Goal: Transaction & Acquisition: Purchase product/service

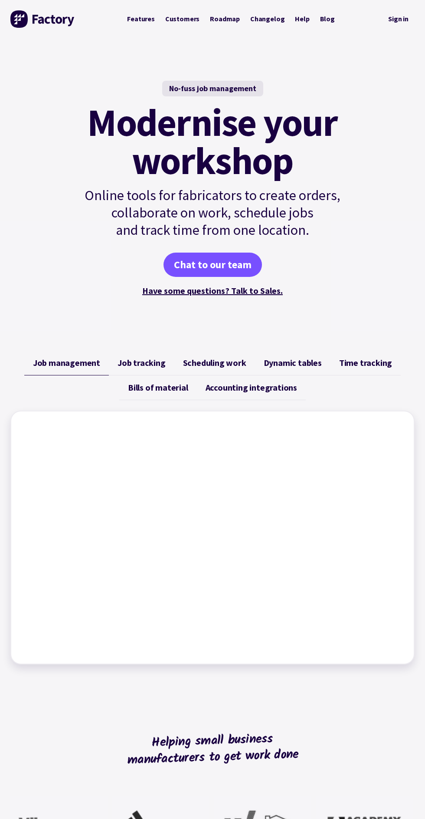
click at [304, 351] on link "Dynamic tables" at bounding box center [292, 363] width 75 height 25
click at [306, 365] on span "Dynamic tables" at bounding box center [293, 363] width 58 height 10
click at [403, 15] on link "Sign in" at bounding box center [398, 19] width 33 height 18
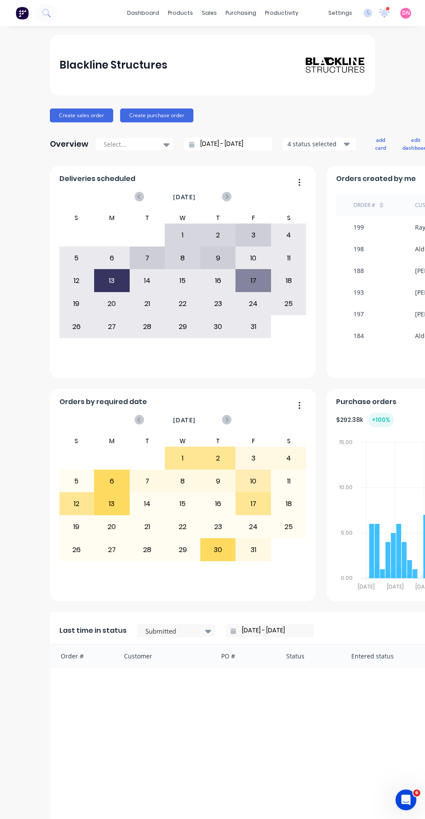
click at [244, 20] on div "purchasing" at bounding box center [240, 13] width 39 height 13
click at [295, 39] on link "Purchase Orders" at bounding box center [277, 41] width 115 height 17
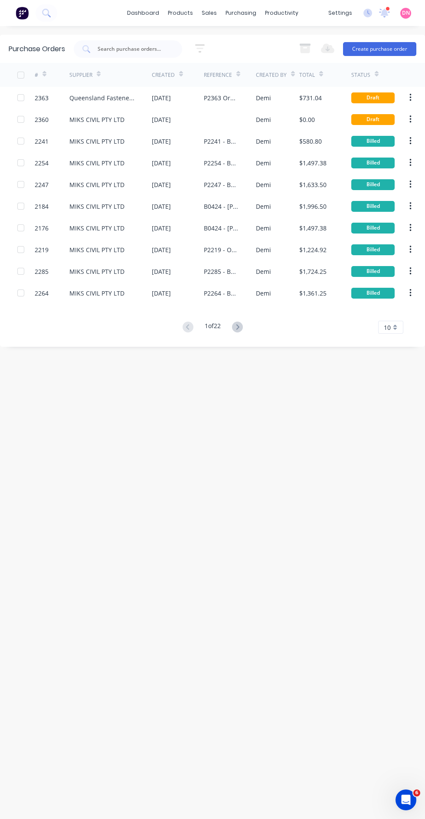
click at [305, 118] on div "$0.00" at bounding box center [307, 119] width 16 height 9
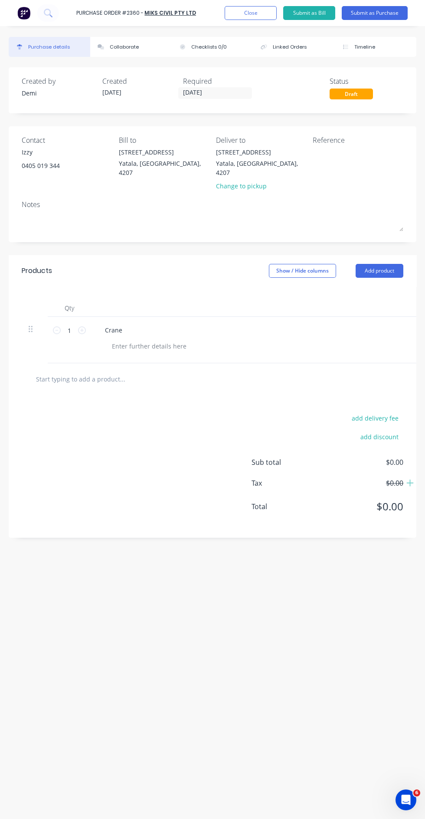
click at [228, 95] on input "[DATE]" at bounding box center [215, 93] width 73 height 11
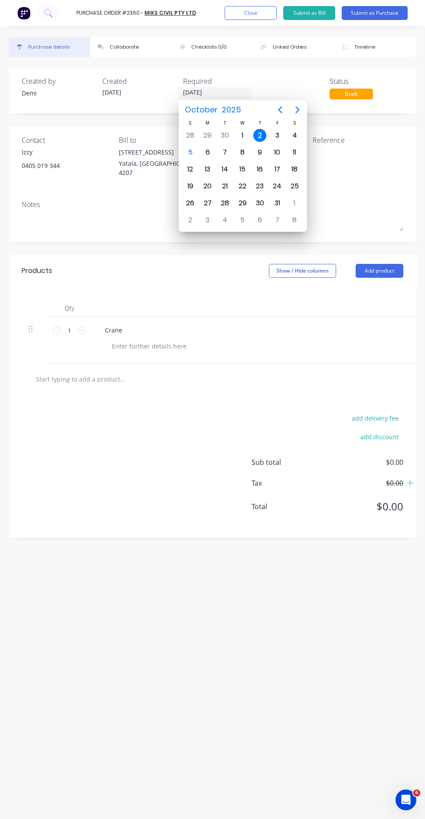
click at [224, 154] on div "7" at bounding box center [225, 152] width 13 height 13
type input "[DATE]"
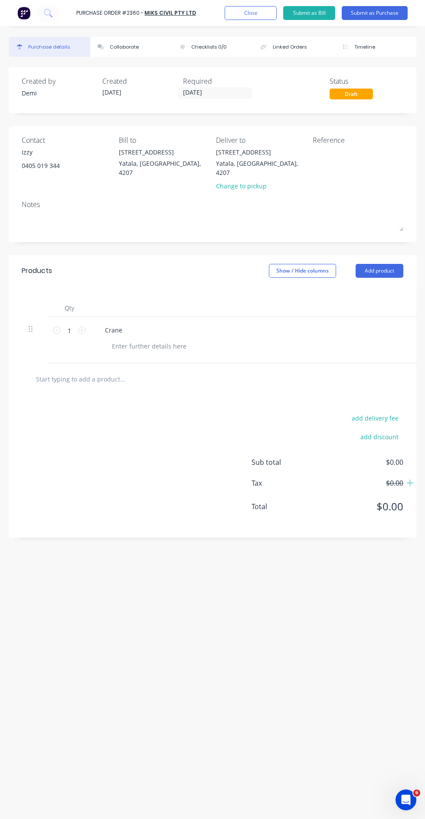
click at [352, 148] on textarea at bounding box center [356, 158] width 87 height 20
click at [252, 18] on button "Close" at bounding box center [251, 13] width 52 height 14
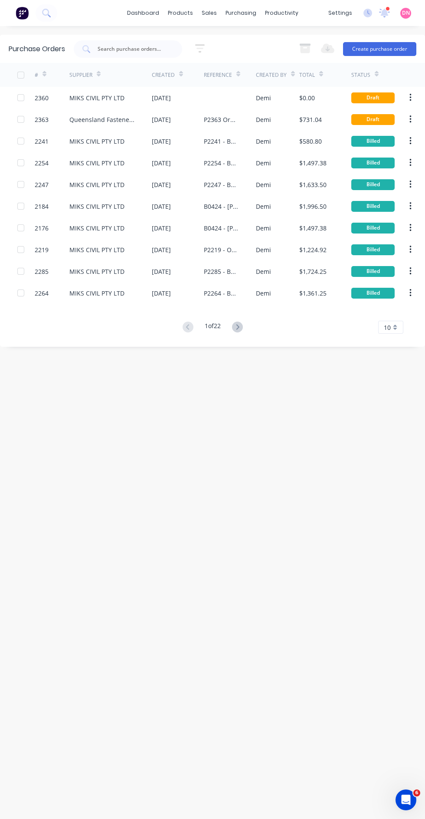
click at [384, 52] on button "Create purchase order" at bounding box center [379, 49] width 73 height 14
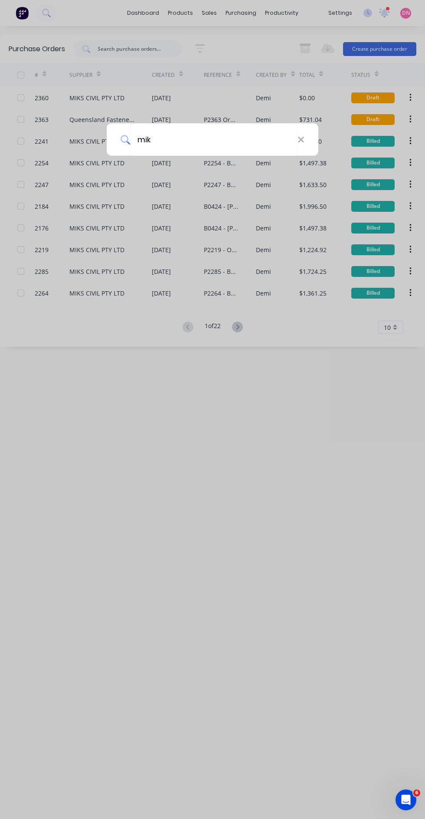
type input "miks"
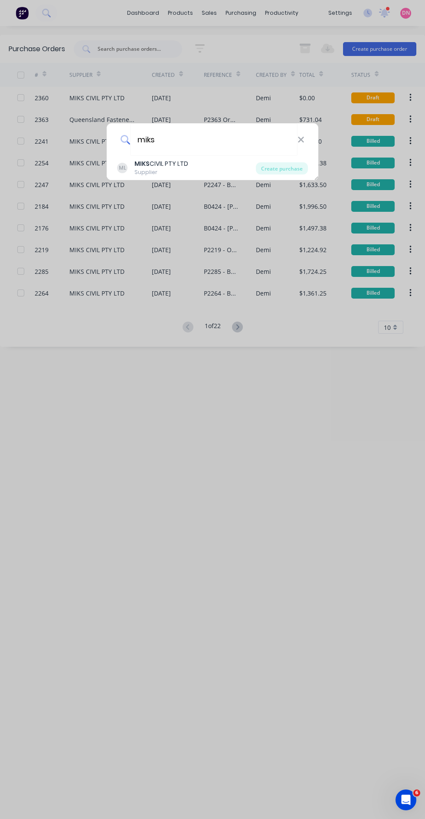
click at [285, 167] on div "Create purchase" at bounding box center [282, 168] width 52 height 12
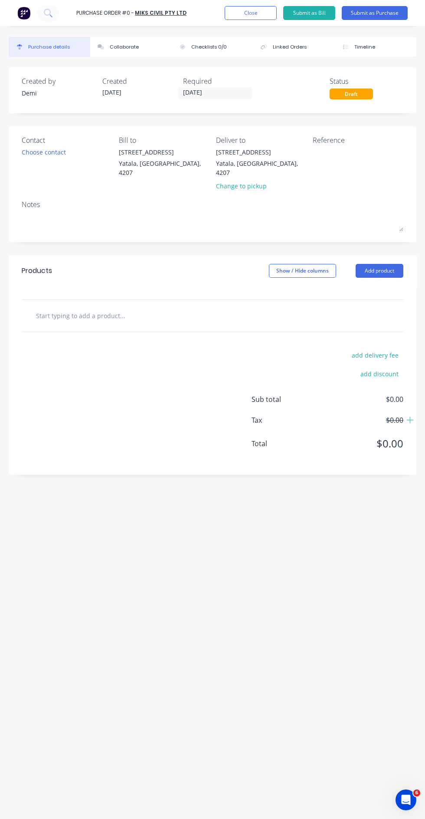
click at [237, 89] on input "[DATE]" at bounding box center [215, 93] width 73 height 11
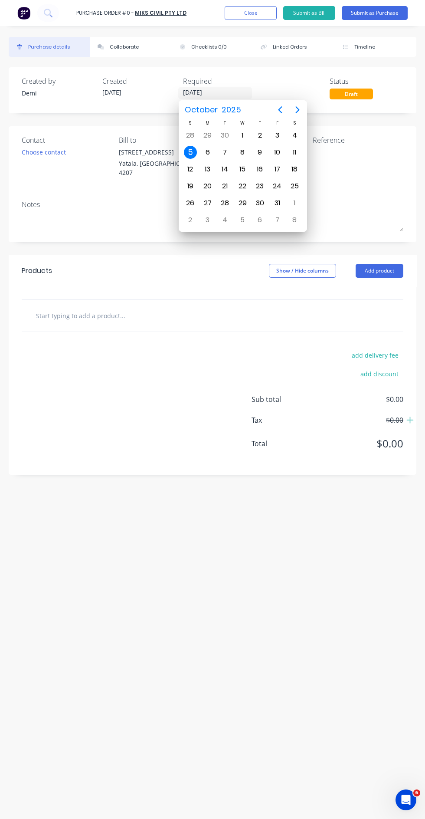
click at [231, 152] on div "7" at bounding box center [225, 152] width 13 height 13
type input "[DATE]"
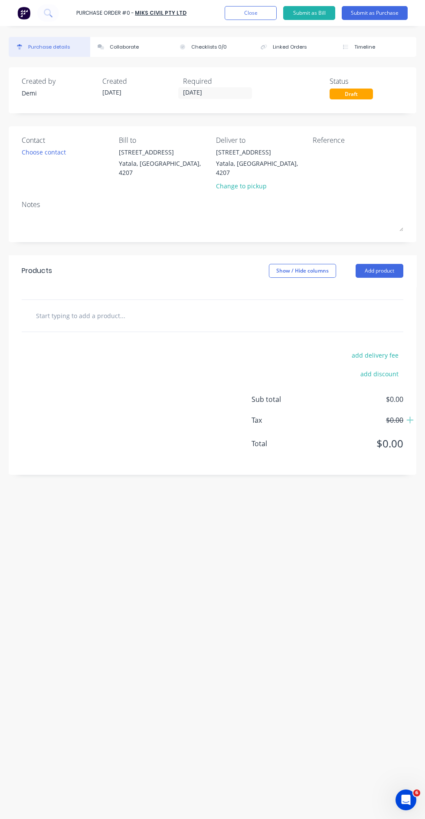
click at [57, 148] on div "Choose contact" at bounding box center [44, 152] width 44 height 9
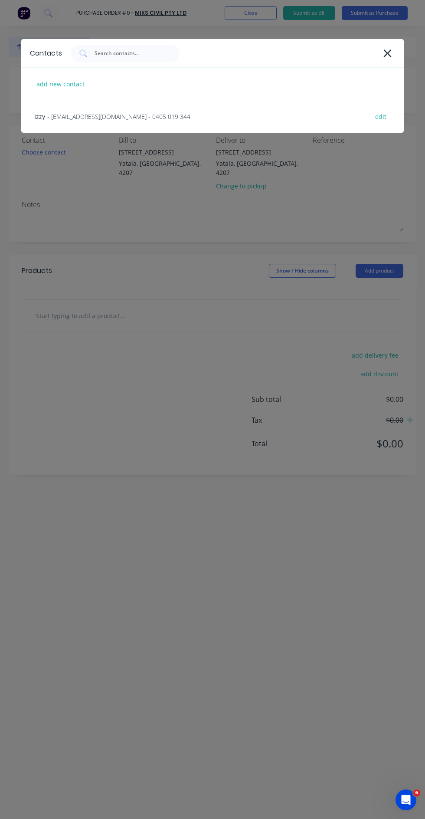
click at [243, 117] on div "Izzy - [EMAIL_ADDRESS][DOMAIN_NAME] - 0405 019 344 edit" at bounding box center [212, 116] width 383 height 33
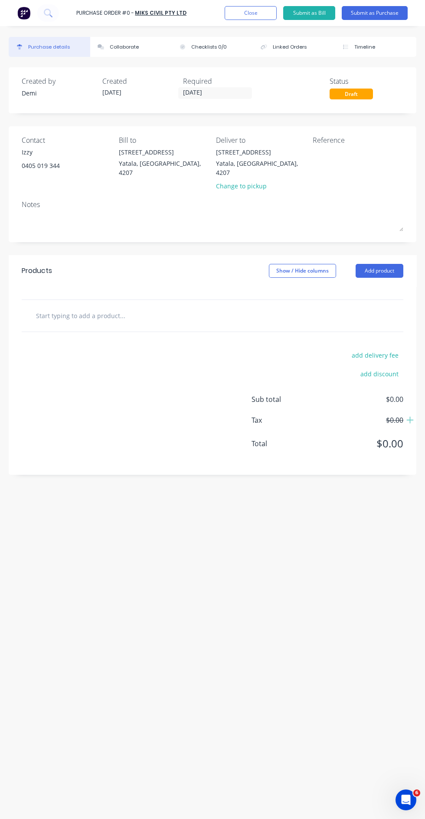
click at [349, 158] on textarea at bounding box center [356, 158] width 87 height 20
click at [159, 307] on input "text" at bounding box center [101, 315] width 130 height 17
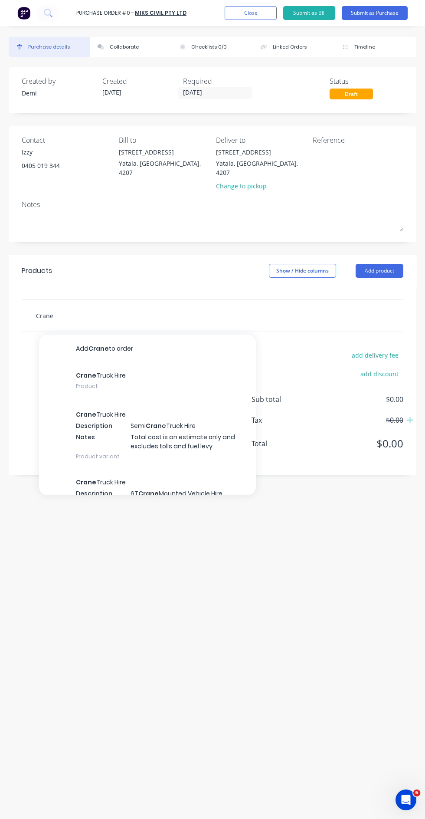
type input "Crane"
click at [197, 370] on div "Crane Truck Hire Product" at bounding box center [147, 381] width 217 height 39
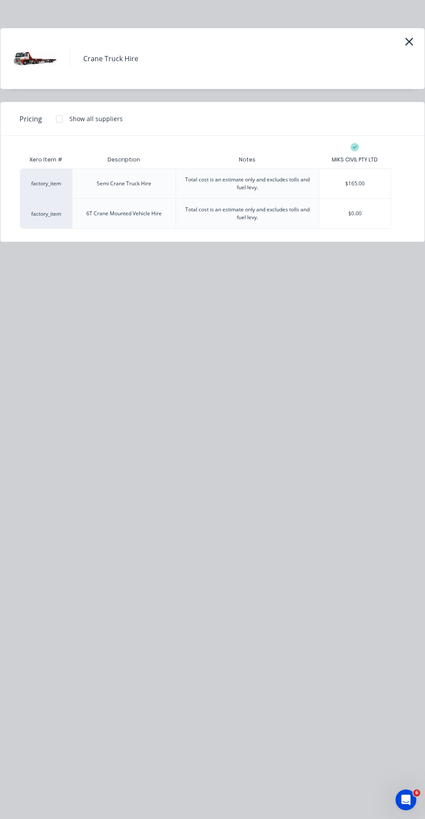
click at [368, 181] on div "$165.00" at bounding box center [355, 184] width 72 height 30
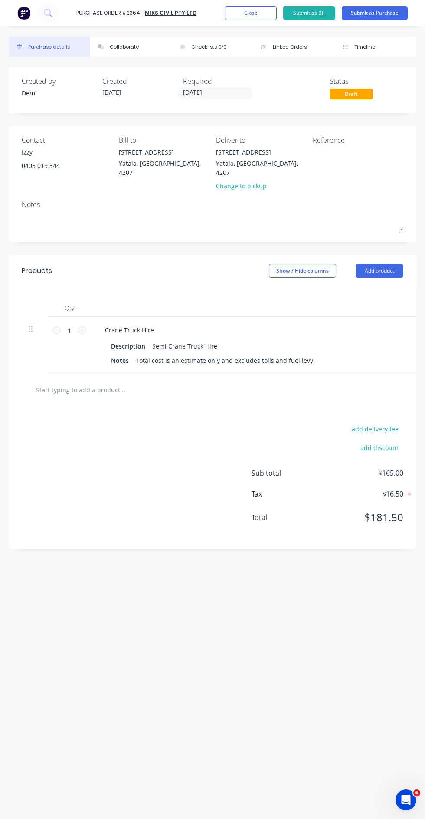
click at [390, 442] on button "add discount" at bounding box center [379, 447] width 48 height 11
click at [367, 152] on textarea at bounding box center [356, 158] width 87 height 20
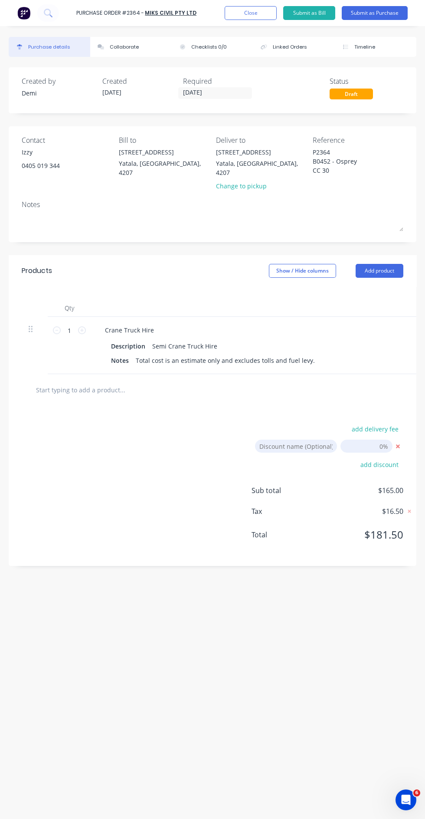
type textarea "P2364 B0452 - Osprey CC 304"
type textarea "x"
type textarea "P2364 B0452 - Osprey CC 304"
click at [337, 223] on div at bounding box center [213, 223] width 382 height 22
type textarea "x"
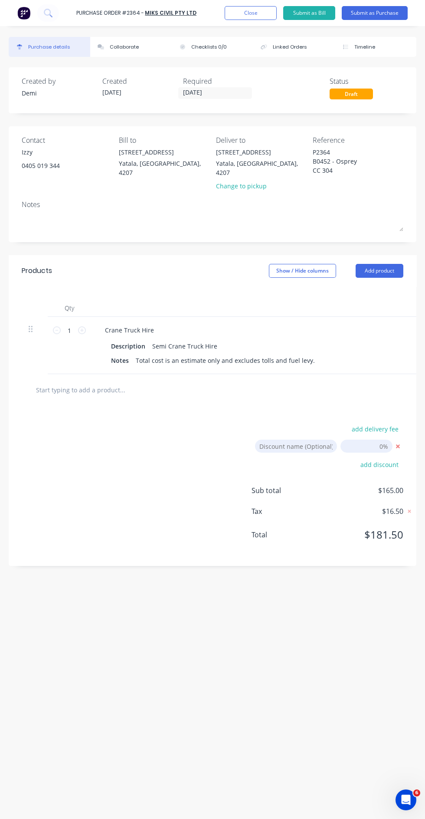
type textarea "P2364 B0452 - Osprey CC 304"
click at [297, 56] on button "Linked Orders" at bounding box center [294, 47] width 82 height 20
type textarea "x"
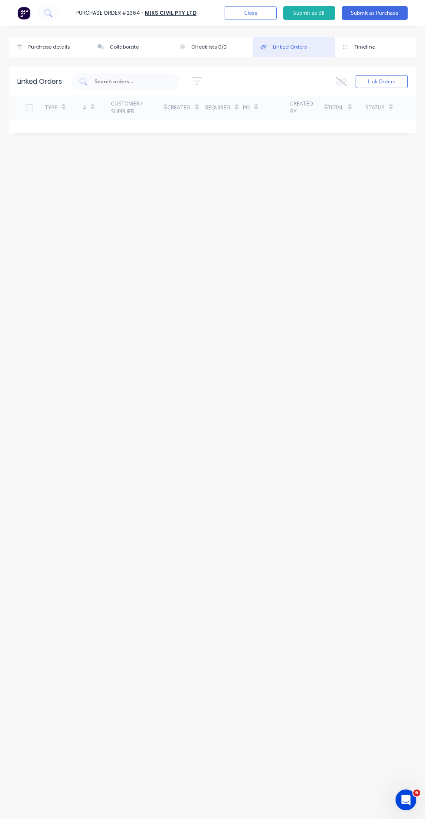
click at [383, 81] on button "Link Orders" at bounding box center [382, 81] width 52 height 13
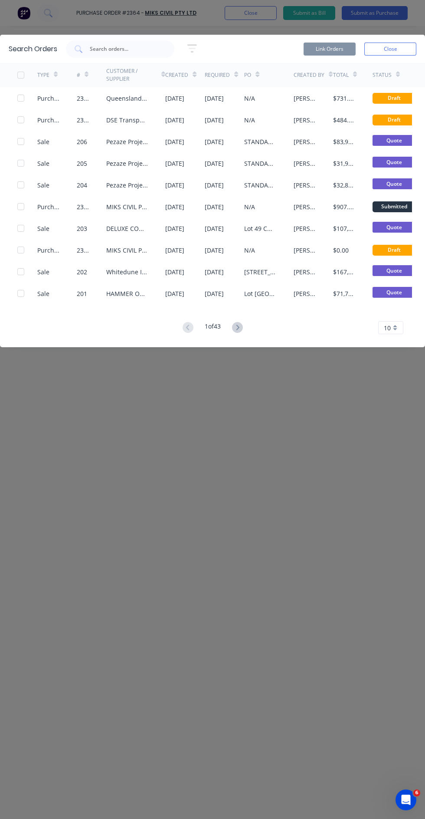
click at [154, 52] on input "text" at bounding box center [125, 49] width 72 height 9
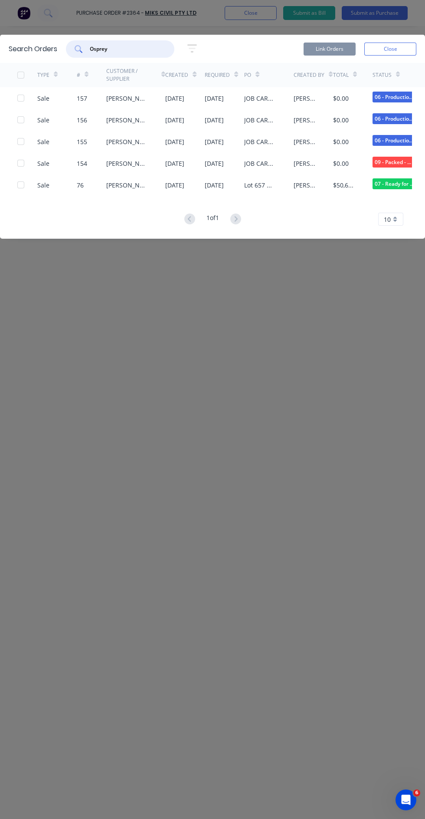
click at [23, 182] on div at bounding box center [20, 184] width 17 height 17
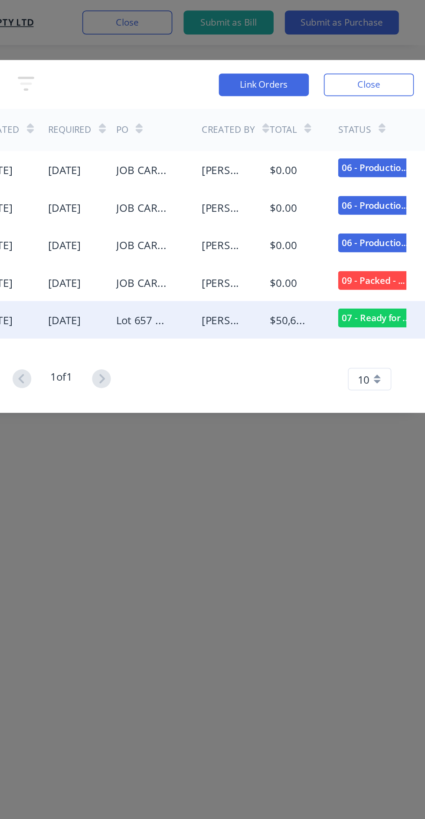
type input "Osprey"
click at [332, 49] on button "Link Orders" at bounding box center [330, 49] width 52 height 13
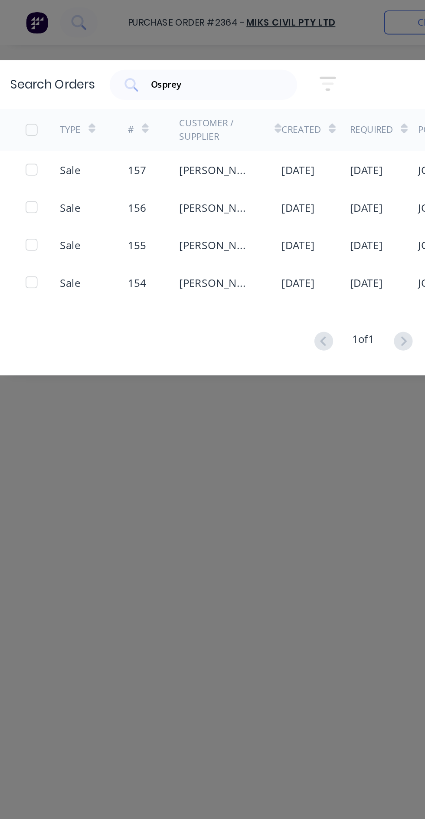
click at [22, 163] on div at bounding box center [20, 162] width 17 height 17
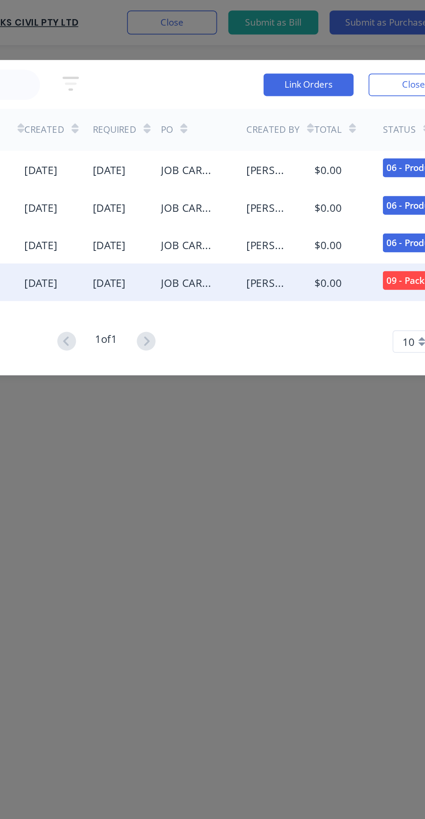
click at [327, 49] on button "Link Orders" at bounding box center [330, 49] width 52 height 13
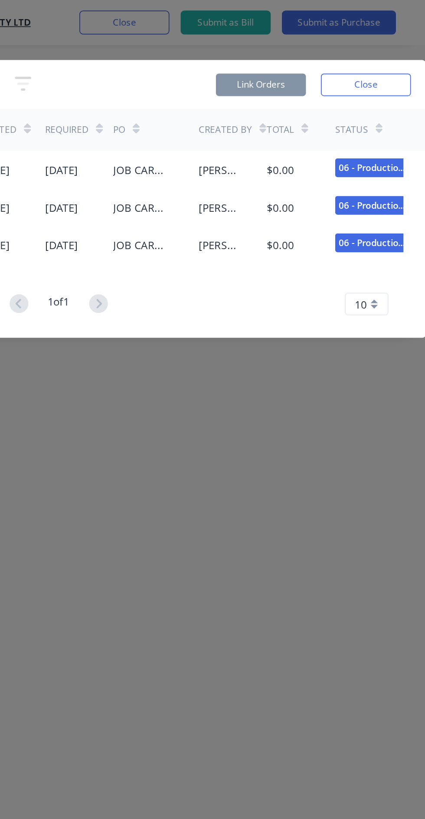
click at [396, 52] on button "Close" at bounding box center [390, 49] width 52 height 13
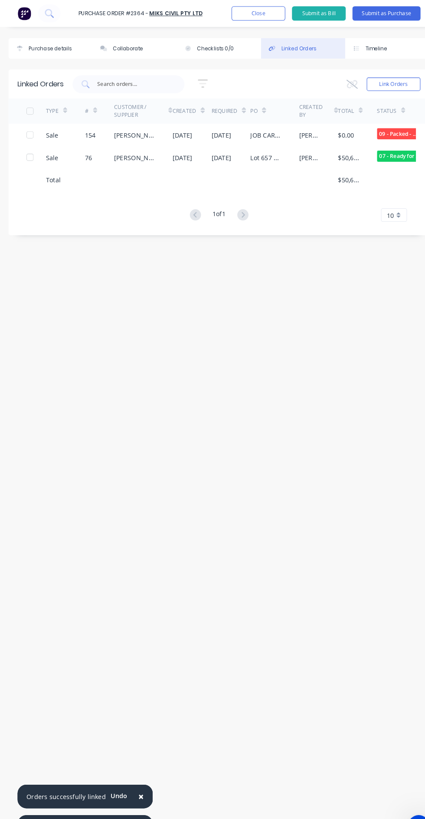
click at [66, 44] on div "Purchase details" at bounding box center [49, 46] width 42 height 7
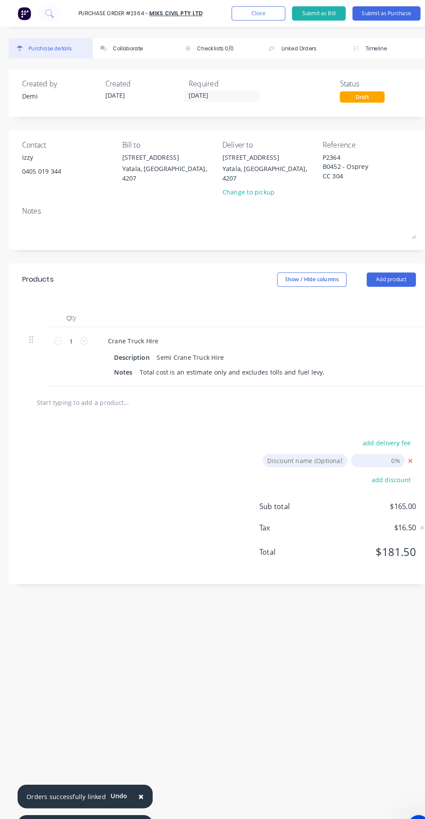
click at [85, 212] on textarea at bounding box center [213, 222] width 382 height 20
type textarea "x"
type textarea "8"
type textarea "x"
type textarea "8:"
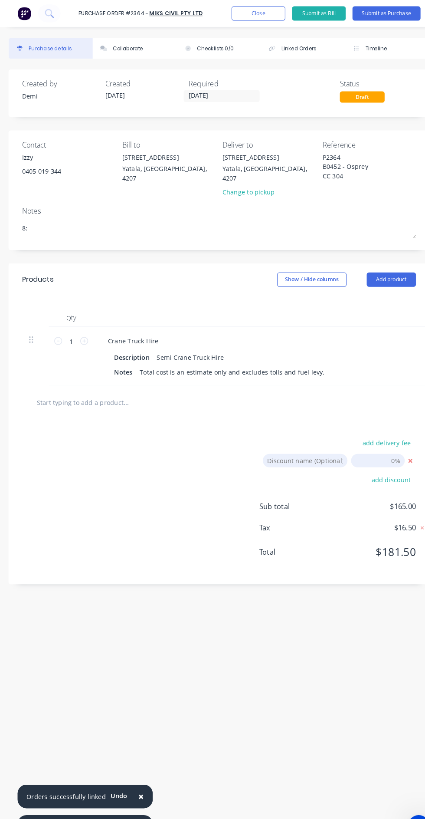
type textarea "x"
type textarea "8:3"
type textarea "x"
type textarea "8:30"
type textarea "x"
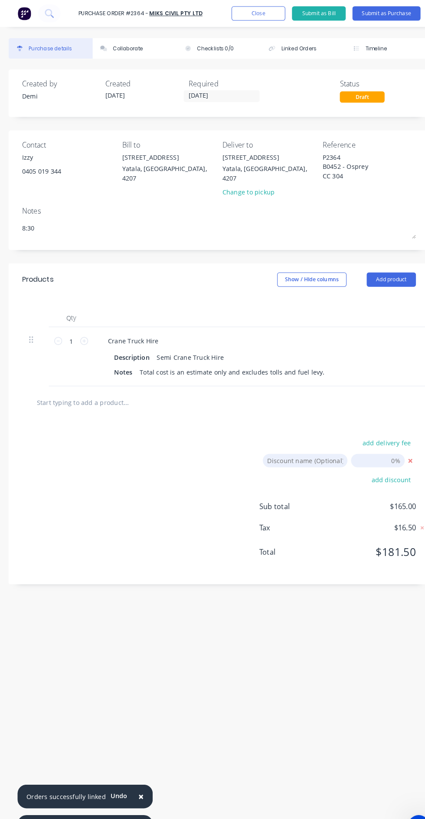
type textarea "8:3"
type textarea "x"
type textarea "8:"
type textarea "x"
type textarea "8"
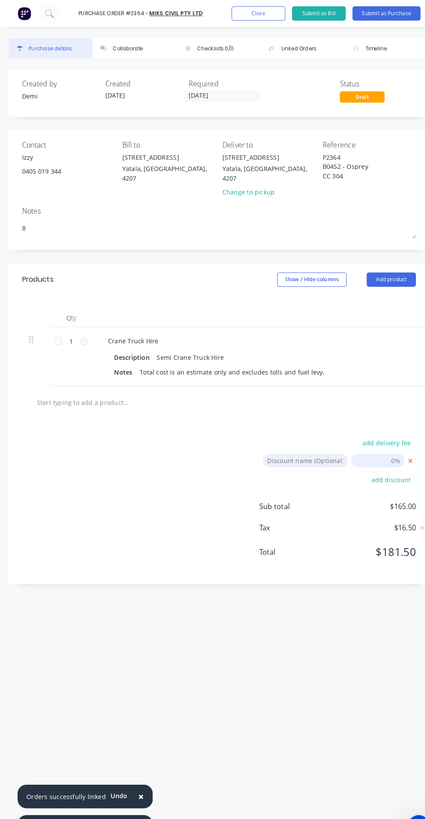
type textarea "x"
click at [129, 382] on input "text" at bounding box center [101, 389] width 130 height 17
click at [355, 440] on input "[DATE]" at bounding box center [367, 446] width 52 height 13
click at [316, 440] on input at bounding box center [296, 446] width 82 height 13
click at [379, 440] on input "[DATE]" at bounding box center [367, 446] width 52 height 13
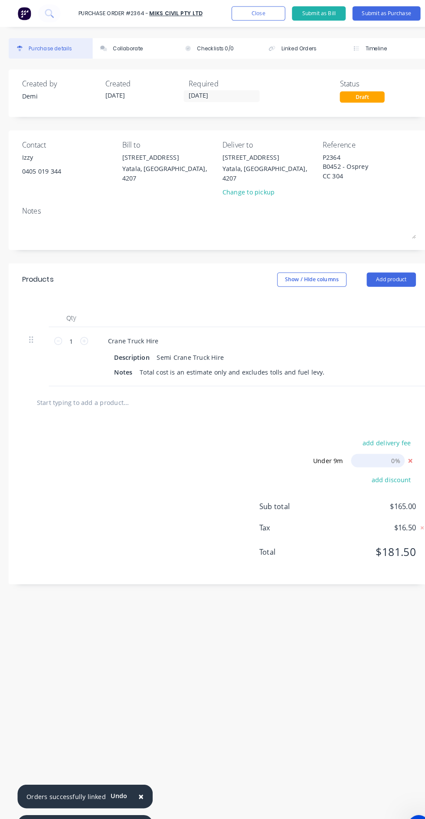
type textarea "x"
type input "👍🏽"
type input "20"
type textarea "x"
type input "20"
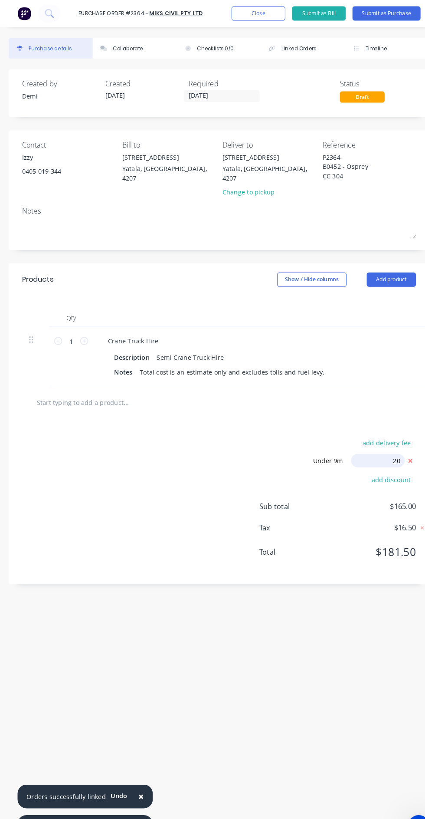
click at [365, 622] on div "Created by [PERSON_NAME] Created [DATE] Required [DATE] Status Draft Contact Iz…" at bounding box center [213, 450] width 408 height 767
type textarea "x"
type input "20.00%"
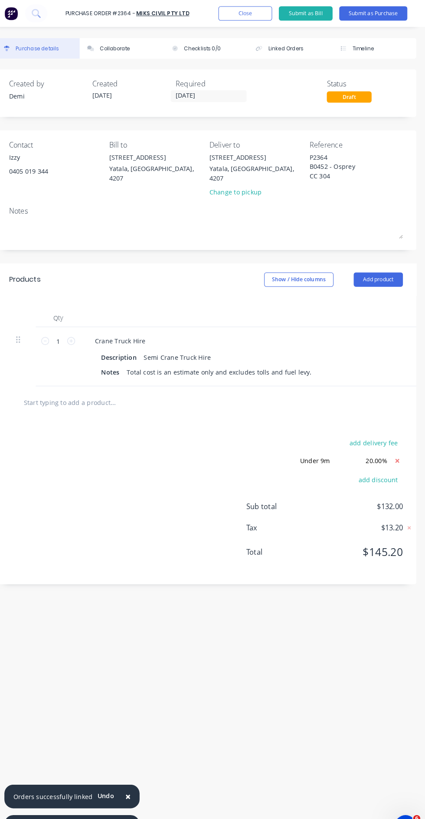
scroll to position [0, 0]
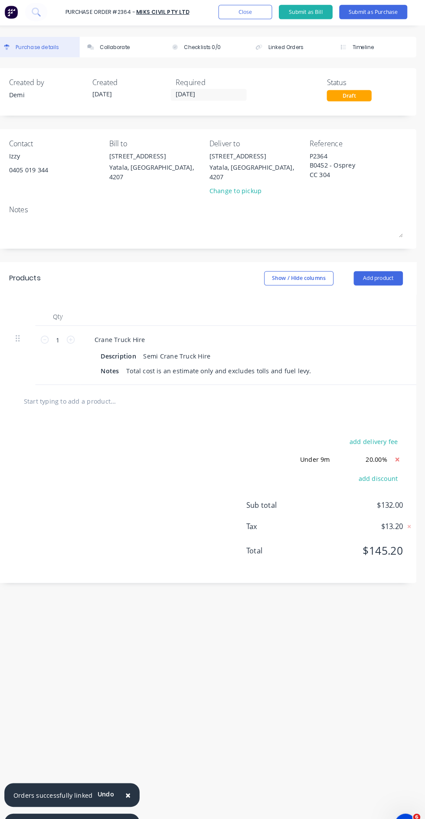
click at [382, 266] on button "Add product" at bounding box center [380, 271] width 48 height 14
click at [388, 374] on div "Notes (External)" at bounding box center [362, 380] width 67 height 13
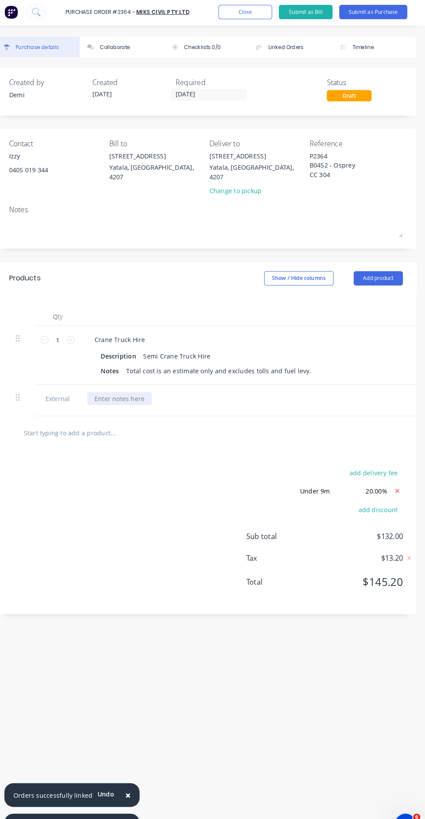
click at [136, 383] on div at bounding box center [129, 387] width 62 height 13
type textarea "x"
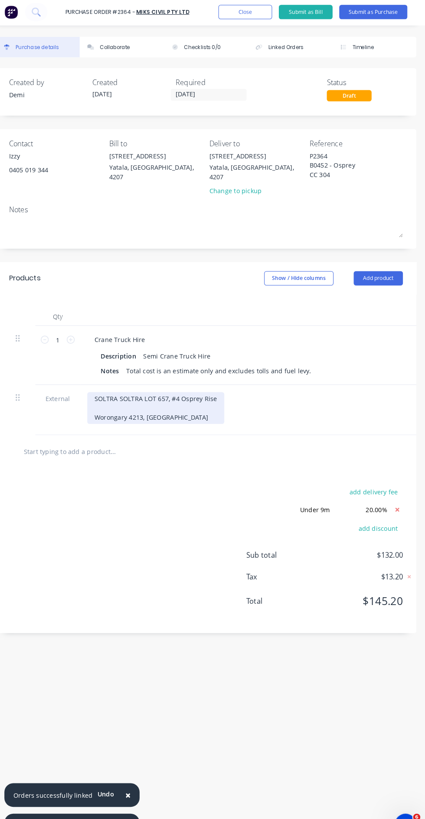
click at [150, 381] on div "SOLTRA SOLTRA LOT [STREET_ADDRESS]" at bounding box center [164, 396] width 133 height 31
click at [112, 381] on div "[STREET_ADDRESS]" at bounding box center [160, 396] width 124 height 31
click at [108, 381] on div "[STREET_ADDRESS]" at bounding box center [160, 396] width 124 height 31
click at [175, 381] on div "[STREET_ADDRESS]" at bounding box center [160, 396] width 124 height 31
click at [102, 395] on div "[STREET_ADDRESS]" at bounding box center [160, 396] width 124 height 31
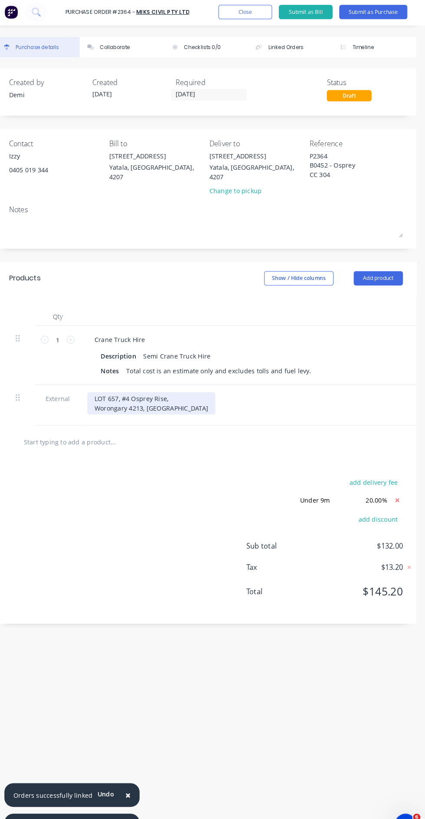
scroll to position [23, 0]
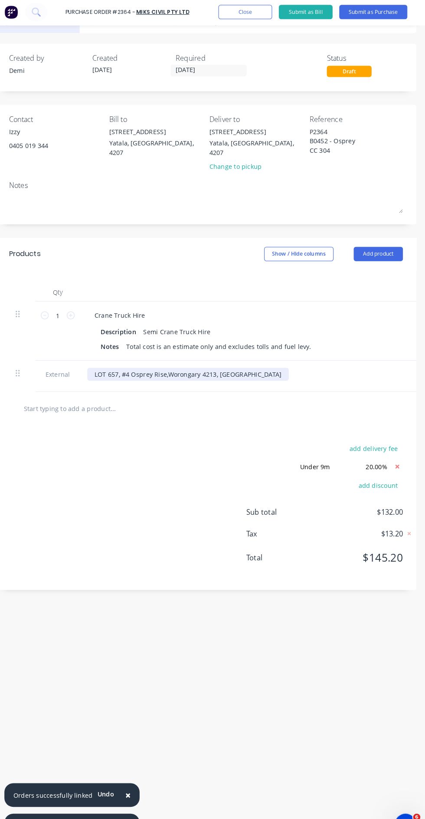
click at [241, 358] on div "[STREET_ADDRESS]" at bounding box center [195, 364] width 195 height 13
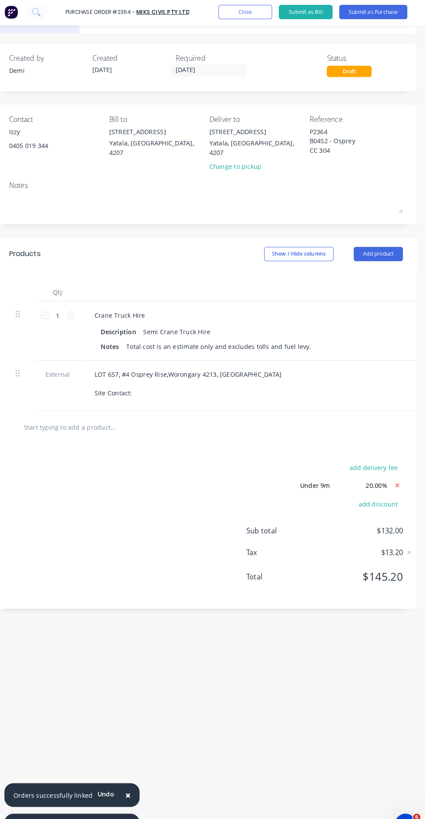
click at [371, 358] on div "[STREET_ADDRESS] Site Contact:" at bounding box center [308, 373] width 420 height 31
click at [78, 303] on icon at bounding box center [82, 307] width 8 height 8
type textarea "x"
type input "2"
type input "$330.00"
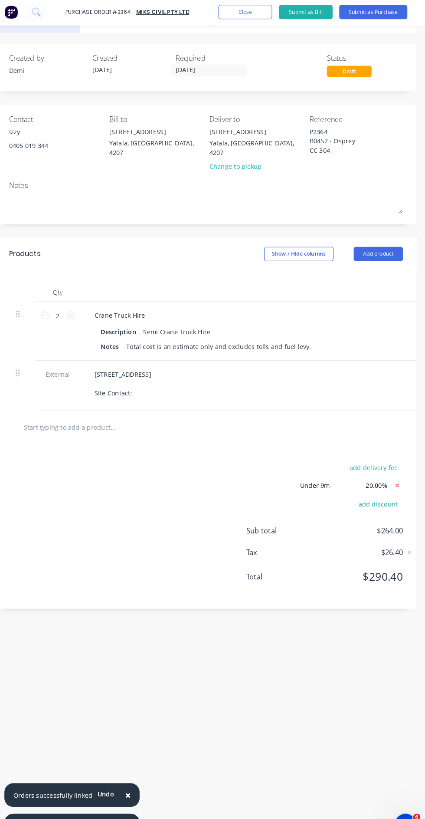
click at [81, 303] on icon at bounding box center [82, 307] width 8 height 8
type textarea "x"
type input "3"
type input "$495.00"
click at [81, 303] on icon at bounding box center [82, 307] width 8 height 8
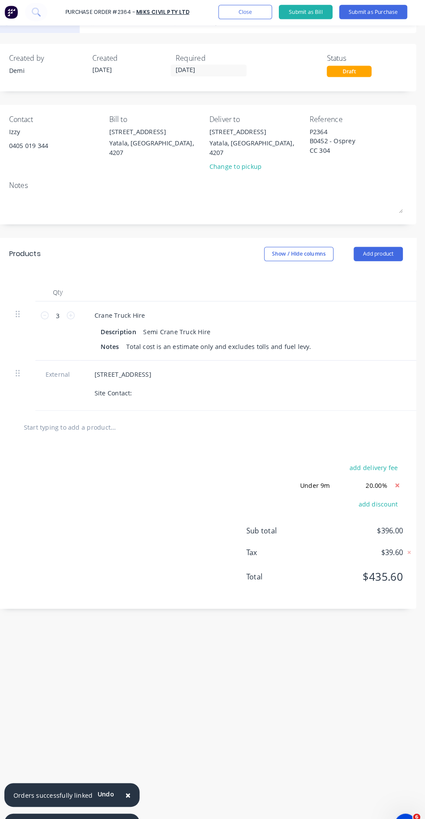
type textarea "x"
type input "4"
type input "$660.00"
click at [384, 240] on button "Add product" at bounding box center [380, 247] width 48 height 14
click at [394, 350] on div "Notes (External)" at bounding box center [362, 356] width 67 height 13
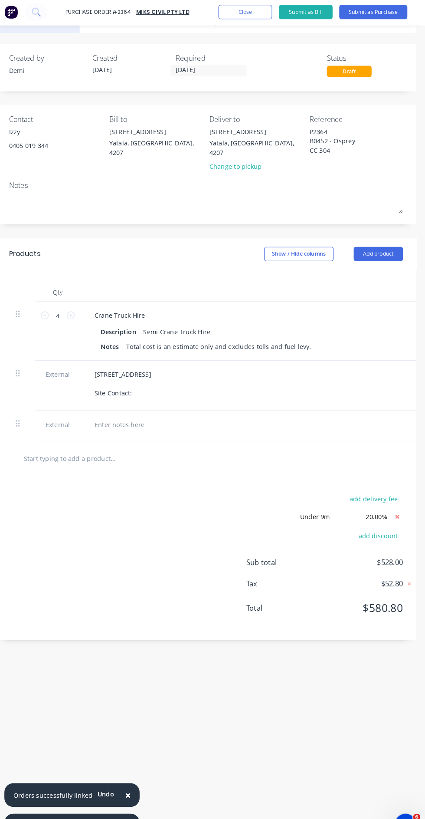
scroll to position [0, 0]
click at [153, 358] on div at bounding box center [129, 364] width 62 height 13
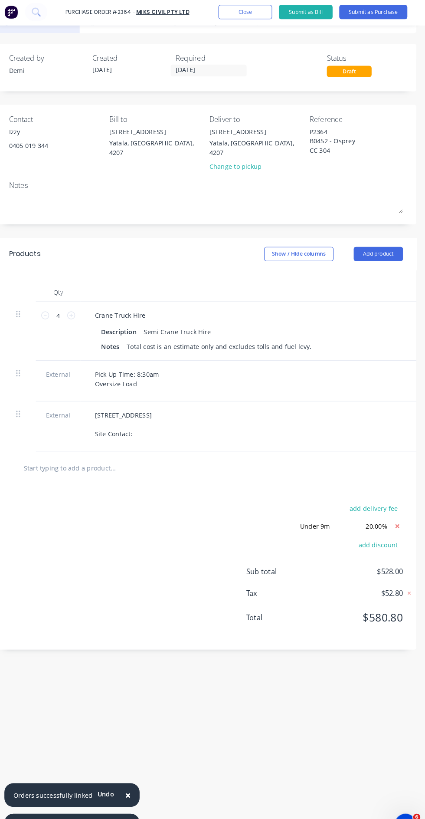
click at [325, 397] on div "[STREET_ADDRESS] Site Contact:" at bounding box center [308, 412] width 420 height 31
click at [68, 640] on div "Created by [PERSON_NAME] Created [DATE] Required [DATE] Status Draft Contact Iz…" at bounding box center [213, 427] width 408 height 767
click at [169, 359] on div "Pick Up Time: 8:30am Oversize Load" at bounding box center [137, 369] width 78 height 22
click at [329, 358] on div "Pick Up Time: 8:30am Oversize Load" at bounding box center [308, 369] width 420 height 22
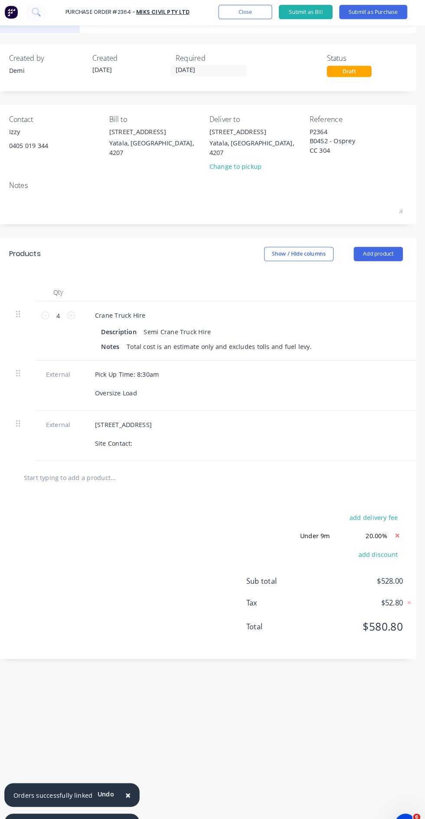
click at [220, 197] on textarea at bounding box center [213, 198] width 382 height 20
type textarea "x"
type textarea "G"
type textarea "x"
type textarea "GR"
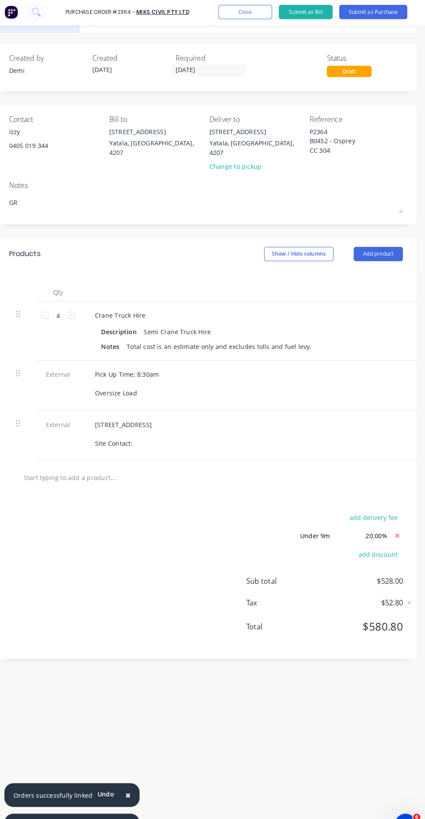
type textarea "x"
type textarea "GRO"
type textarea "x"
type textarea "GROU"
type textarea "x"
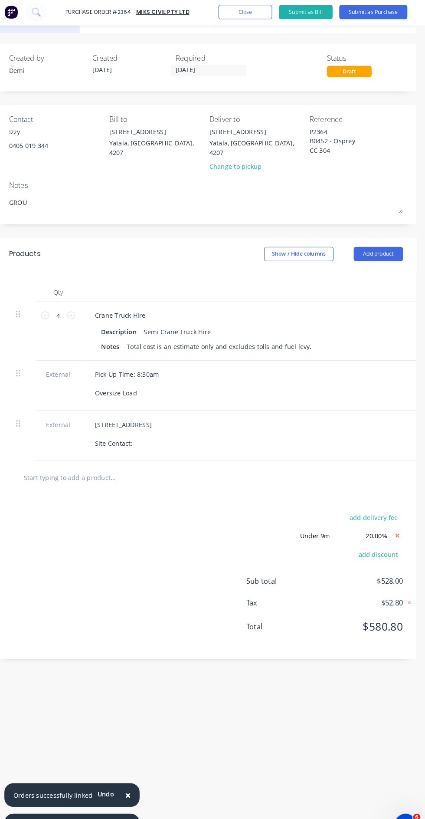
type textarea "GROUN"
type textarea "x"
type textarea "GROUND"
type textarea "x"
type textarea "GROUND"
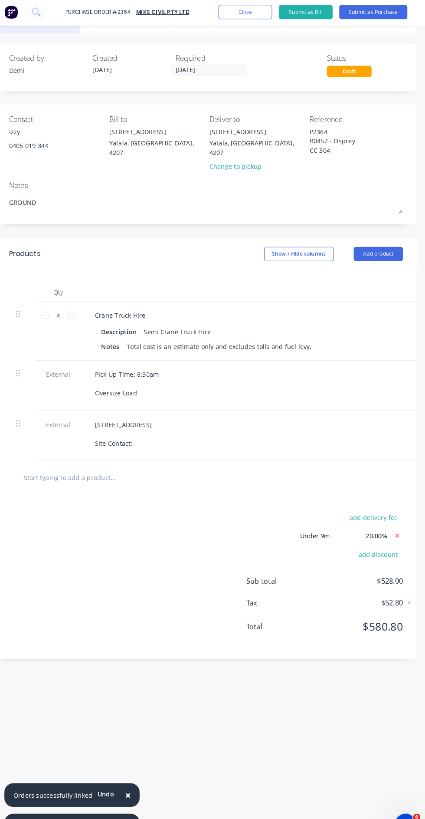
type textarea "x"
type textarea "GROUND F"
type textarea "x"
type textarea "GROUND [GEOGRAPHIC_DATA]"
type textarea "x"
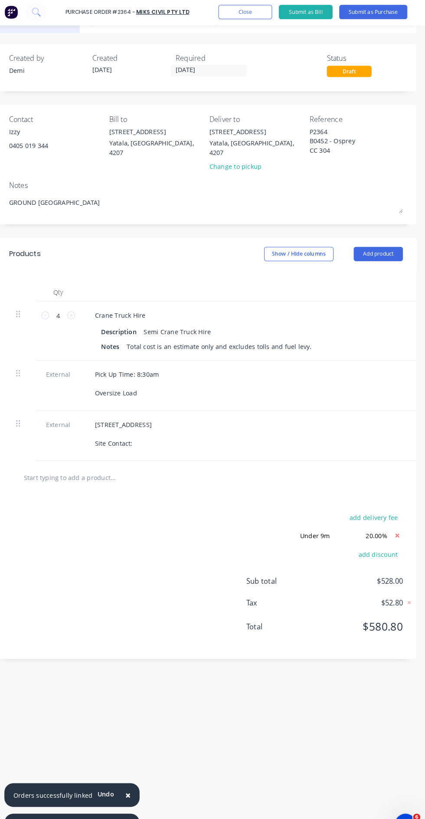
type textarea "GROUND FLO"
type textarea "x"
type textarea "GROUND FLOO"
type textarea "x"
type textarea "GROUND FLOOR"
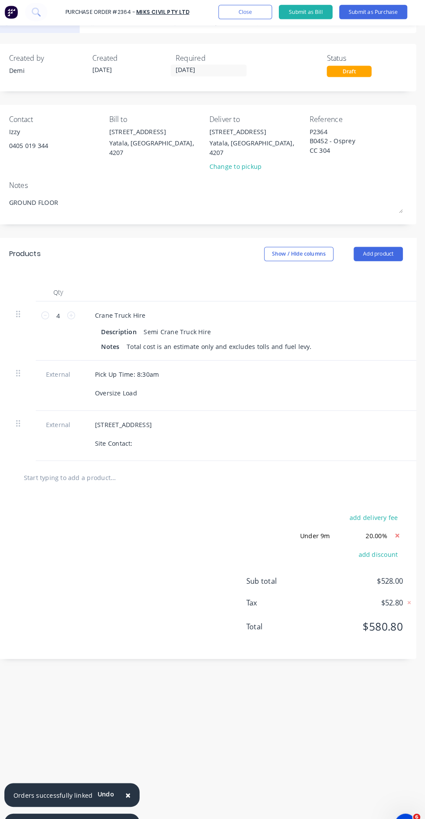
type textarea "x"
type textarea "GROUND FLOOR"
type textarea "x"
type textarea "GROUND FLOOR W"
type textarea "x"
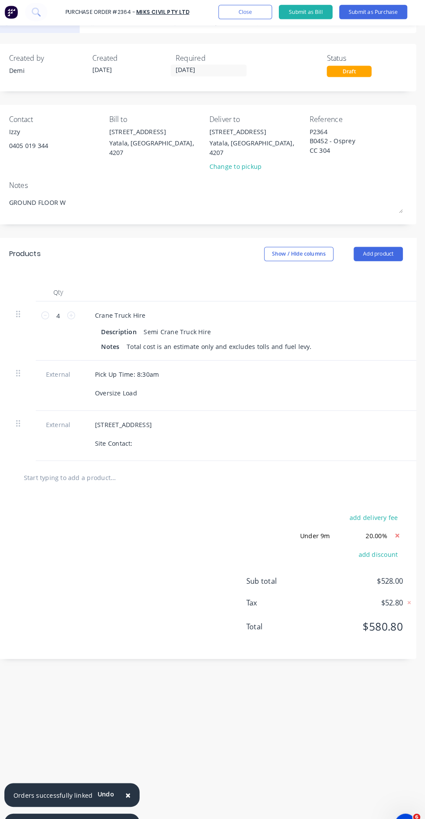
type textarea "GROUND FLOOR WL"
type textarea "x"
type textarea "GROUND FLOOR W"
type textarea "x"
type textarea "GROUND FLOOR [GEOGRAPHIC_DATA]"
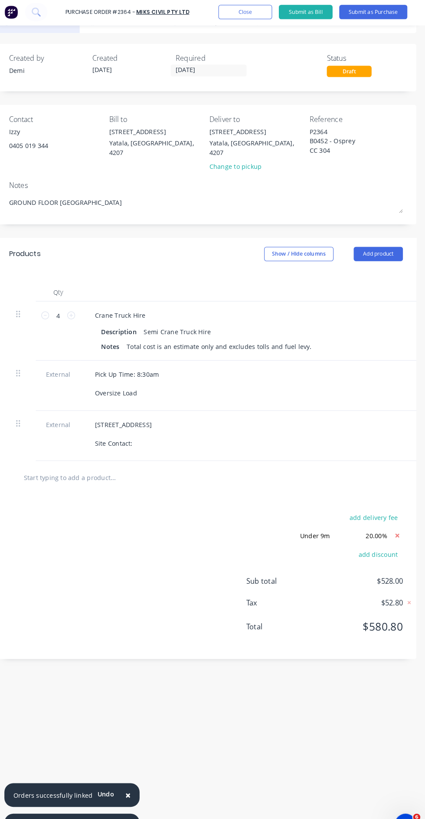
type textarea "x"
type textarea "GROUND FLOOR WAL"
type textarea "x"
type textarea "GROUND FLOOR WALL"
type textarea "x"
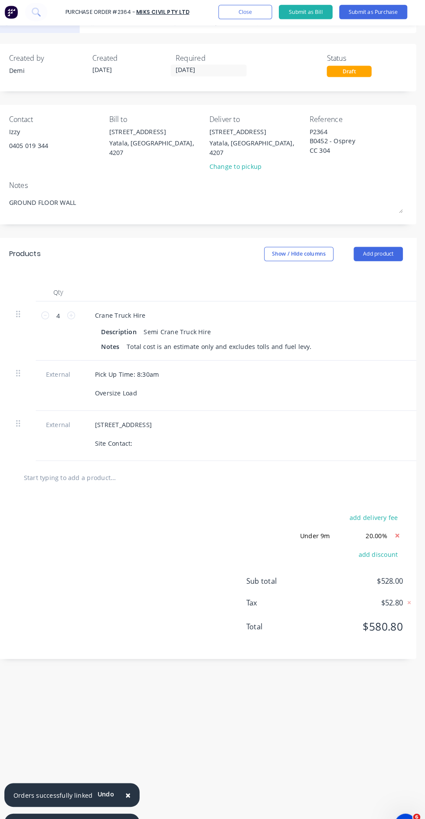
type textarea "GROUND FLOOR WALLS"
type textarea "x"
type textarea "GROUND FLOOR WALLS"
type textarea "x"
type textarea "GROUND FLOOR WALLS A"
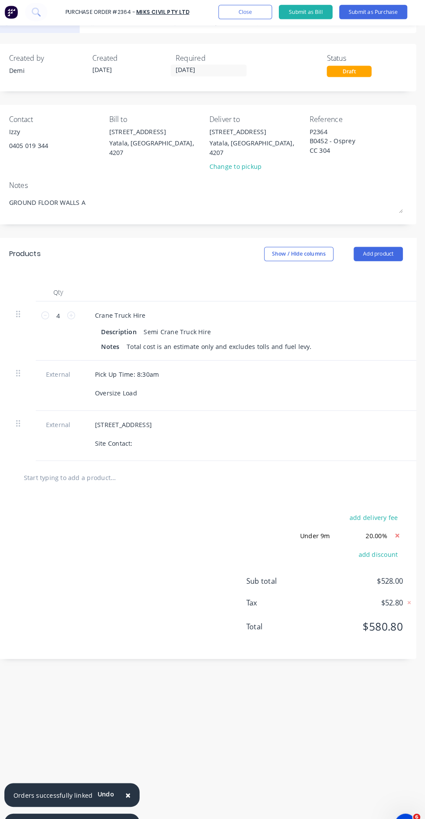
type textarea "x"
type textarea "GROUND FLOOR WALLS AN"
type textarea "x"
type textarea "GROUND FLOOR WALLS AND"
type textarea "x"
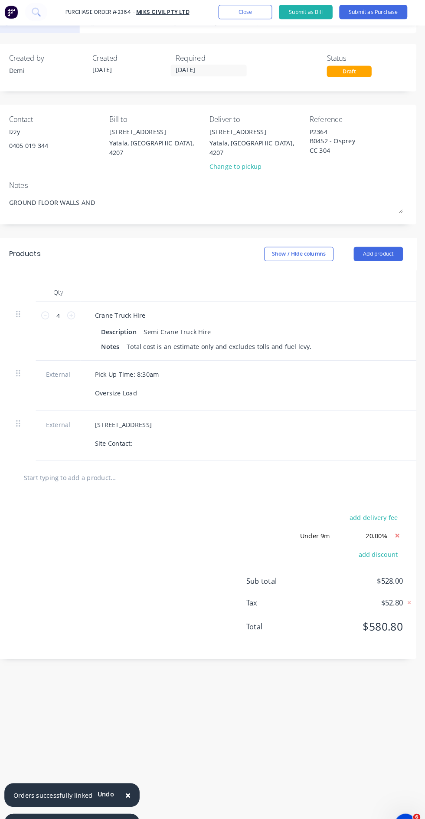
type textarea "GROUND FLOOR WALLS AND"
type textarea "x"
type textarea "GROUND FLOOR WALLS AND S"
type textarea "x"
type textarea "GROUND FLOOR WALLS AND SS"
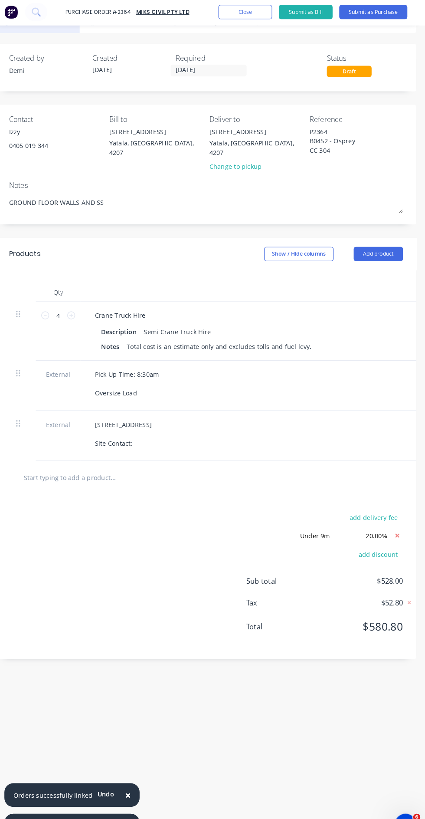
type textarea "x"
type textarea "GROUND FLOOR WALLS AND S"
type textarea "x"
type textarea "GROUND FLOOR WALLS AND"
type textarea "x"
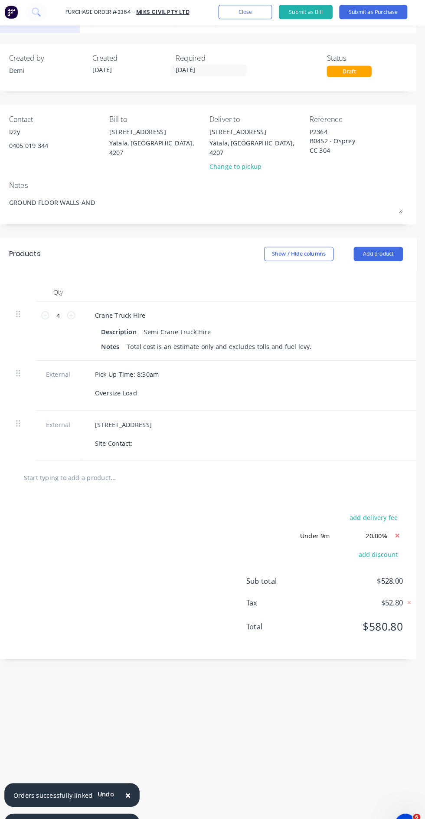
type textarea "GROUND FLOOR WALLS AND"
type textarea "x"
type textarea "GROUND FLOOR WALLS AN"
type textarea "x"
type textarea "GROUND FLOOR WALLS A"
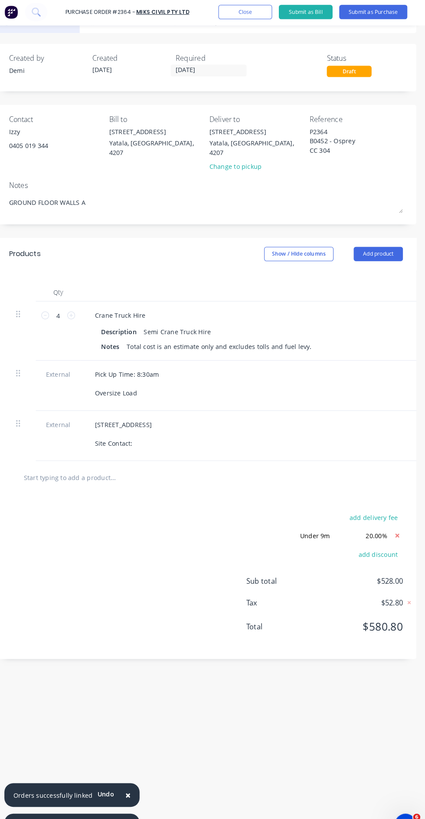
type textarea "x"
type textarea "GROUND FLOOR WALLS"
type textarea "x"
type textarea "GROUND FLOOR WALLS"
type textarea "x"
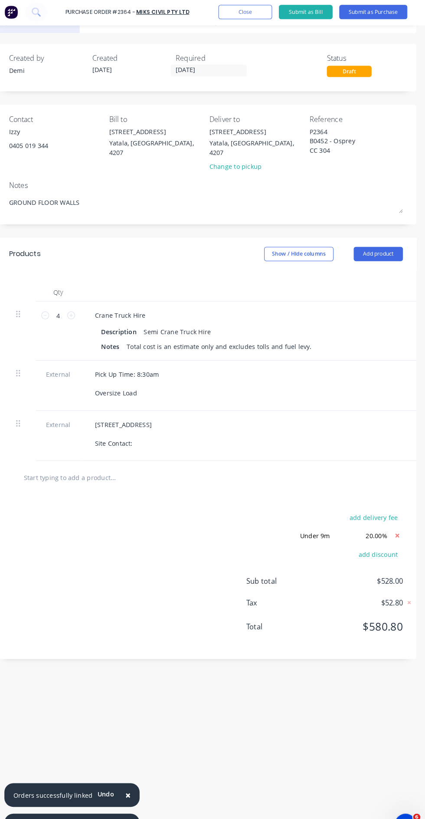
type textarea "GROUND FLOOR WALL"
type textarea "x"
type textarea "GROUND FLOOR WAL"
type textarea "x"
type textarea "GROUND FLOOR [GEOGRAPHIC_DATA]"
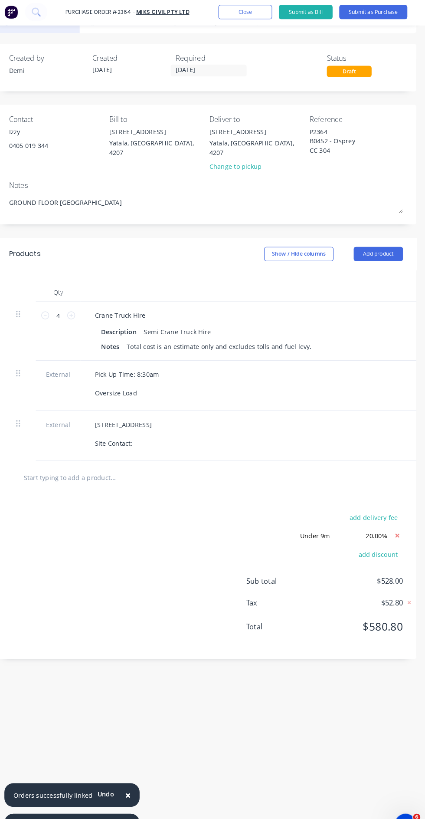
type textarea "x"
type textarea "GROUND FLOOR W"
type textarea "x"
type textarea "GROUND FLOOR"
type textarea "x"
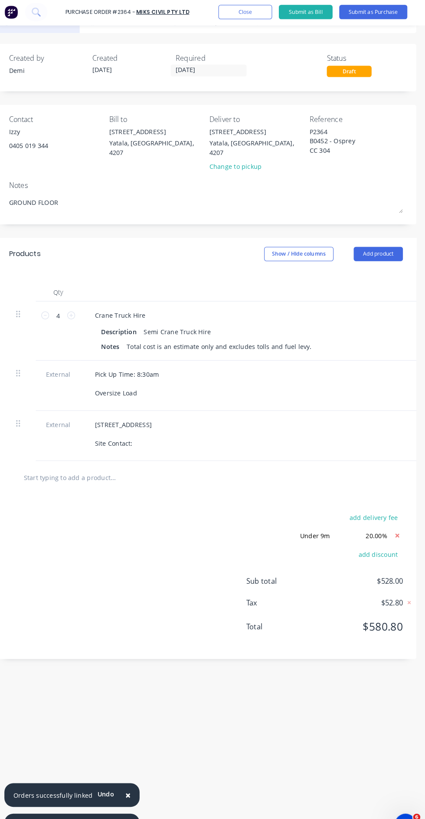
type textarea "GROUND FLOOR"
type textarea "x"
type textarea "GROUND FLOO"
type textarea "x"
type textarea "GROUND FLO"
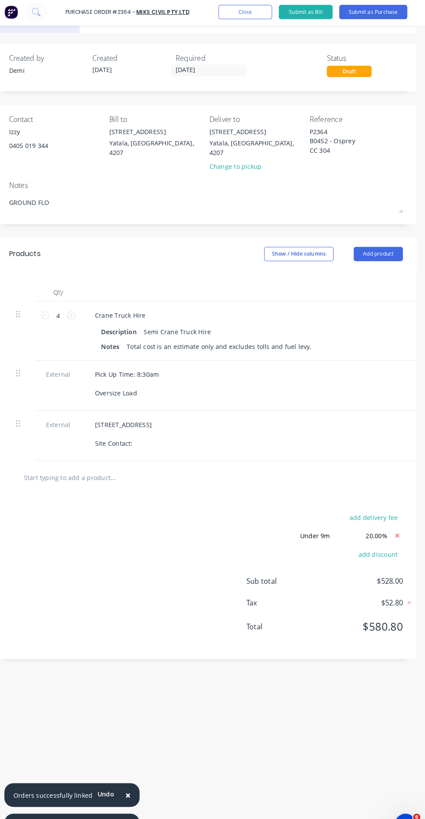
type textarea "x"
type textarea "GROUND [GEOGRAPHIC_DATA]"
type textarea "x"
type textarea "GROUND F"
type textarea "x"
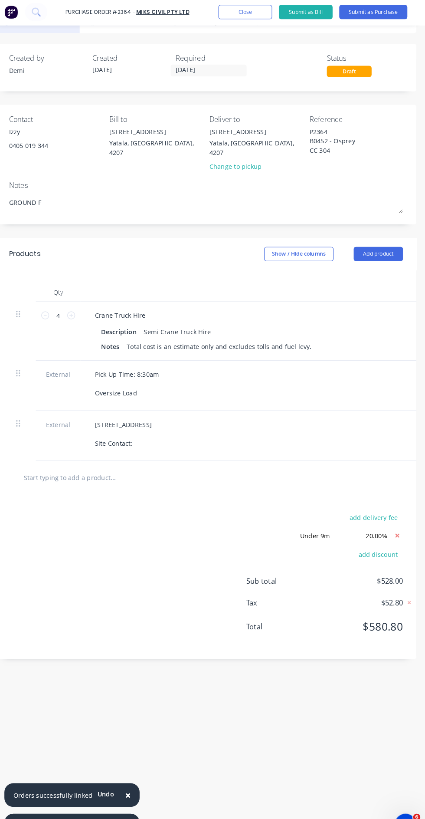
type textarea "GROUND"
type textarea "x"
type textarea "GROUND"
type textarea "x"
type textarea "GROUN"
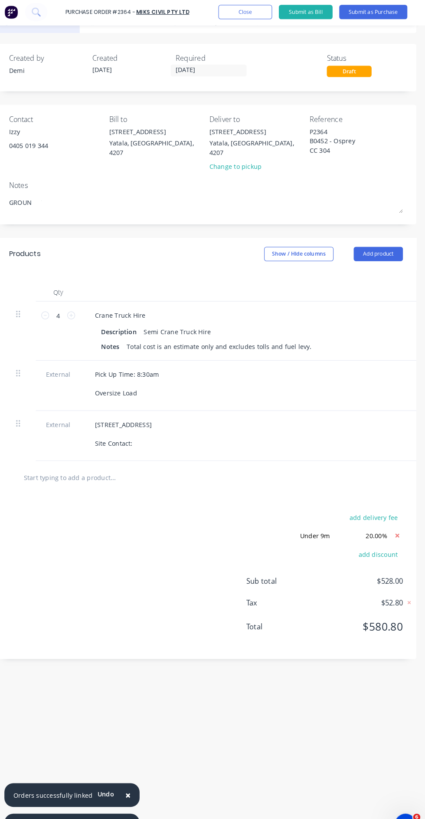
type textarea "x"
type textarea "GROU"
type textarea "x"
type textarea "GRO"
type textarea "x"
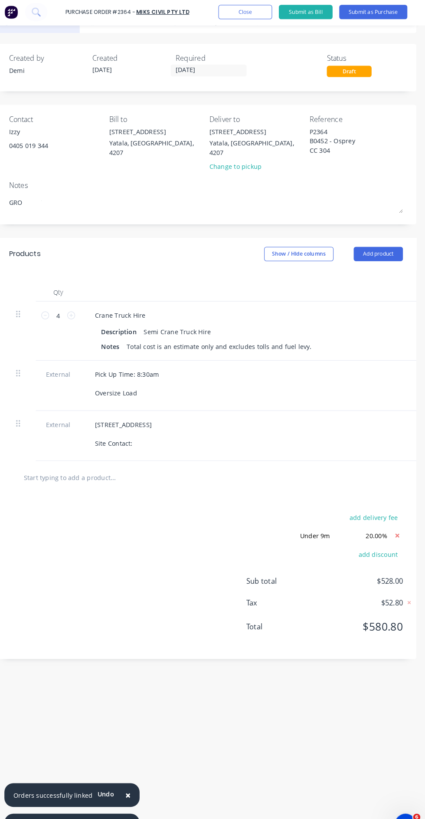
type textarea "GR"
type textarea "x"
type textarea "G"
type textarea "x"
click at [289, 423] on div "[STREET_ADDRESS] Site Contact:" at bounding box center [308, 421] width 420 height 31
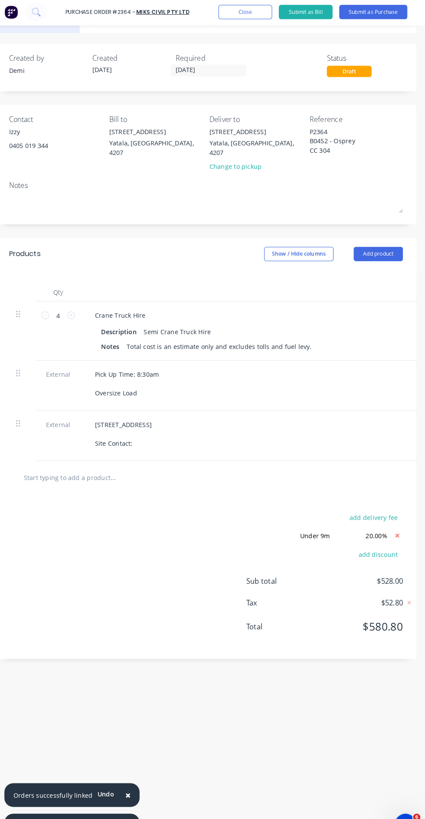
click at [403, 15] on button "Submit as Purchase" at bounding box center [375, 13] width 66 height 14
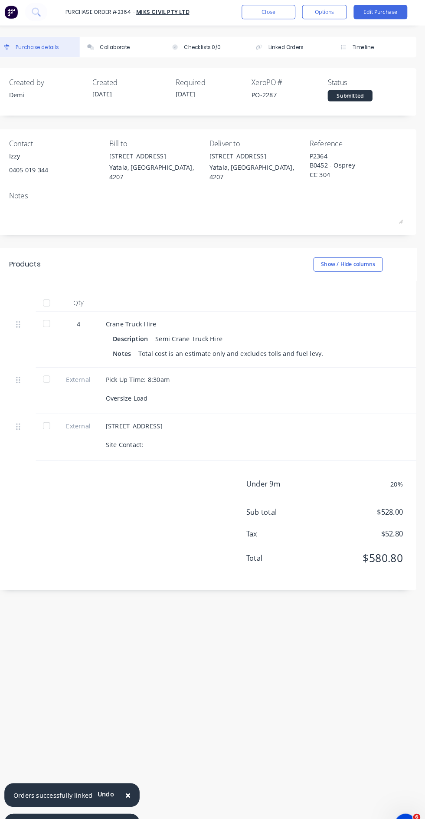
click at [332, 17] on button "Options" at bounding box center [327, 13] width 43 height 14
click at [336, 33] on div "Print / Email" at bounding box center [308, 35] width 67 height 13
click at [330, 74] on div "Without pricing" at bounding box center [308, 70] width 67 height 13
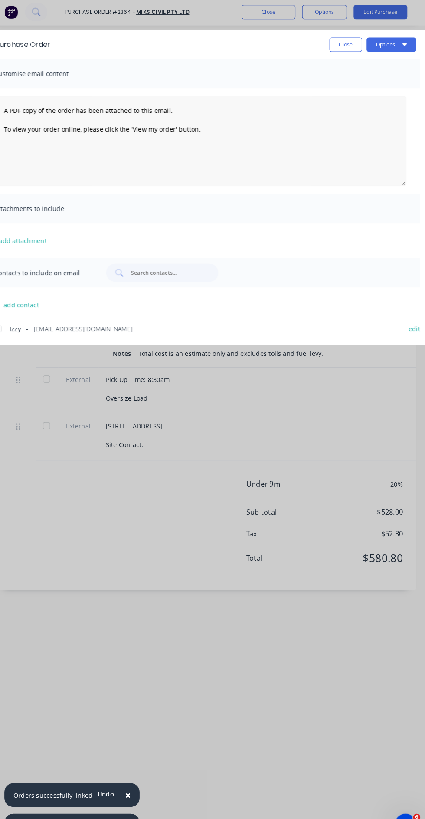
scroll to position [0, 3]
click at [402, 46] on button "Options" at bounding box center [392, 45] width 48 height 14
click at [396, 69] on div "Preview" at bounding box center [375, 66] width 67 height 13
click at [59, 619] on div "Purchase Order Close Options Customise email content A PDF copy of the order ha…" at bounding box center [212, 409] width 425 height 819
click at [79, 644] on div "Purchase Order Close Options Customise email content A PDF copy of the order ha…" at bounding box center [212, 409] width 425 height 819
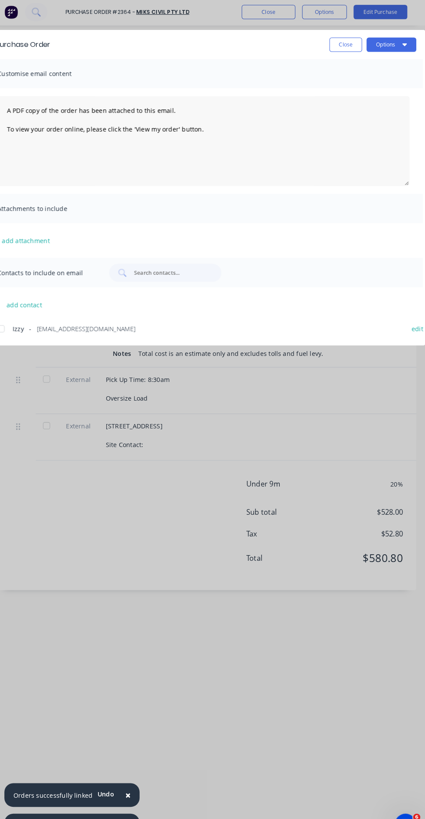
click at [349, 47] on button "Close" at bounding box center [348, 45] width 32 height 14
type textarea "x"
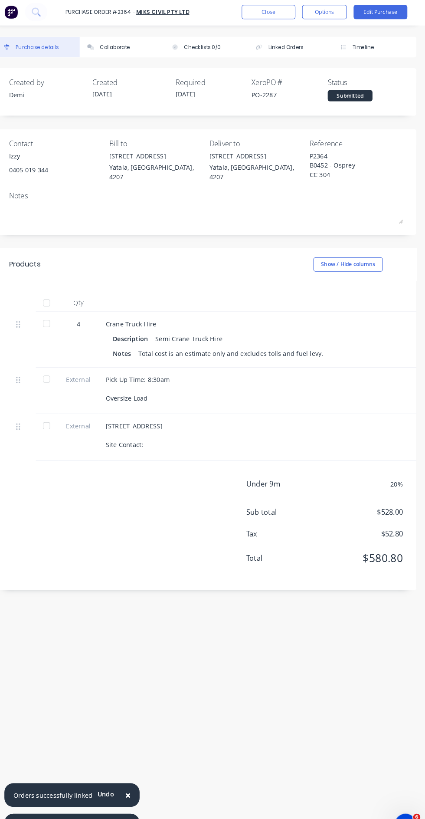
click at [282, 16] on button "Close" at bounding box center [273, 13] width 52 height 14
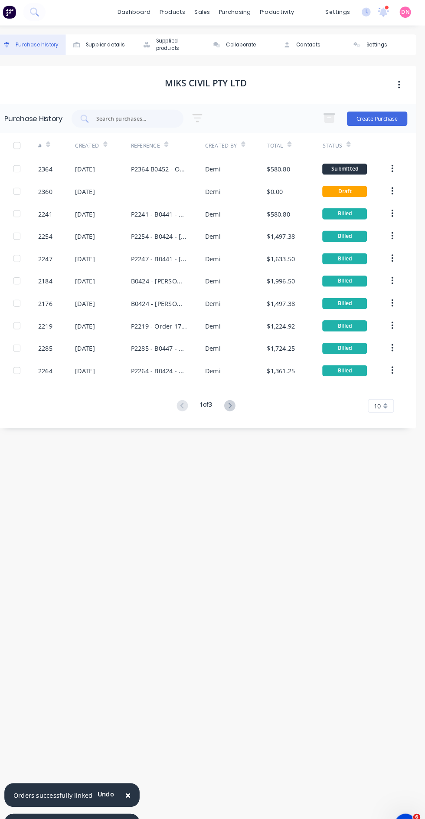
click at [322, 35] on button "Contacts" at bounding box center [315, 45] width 68 height 20
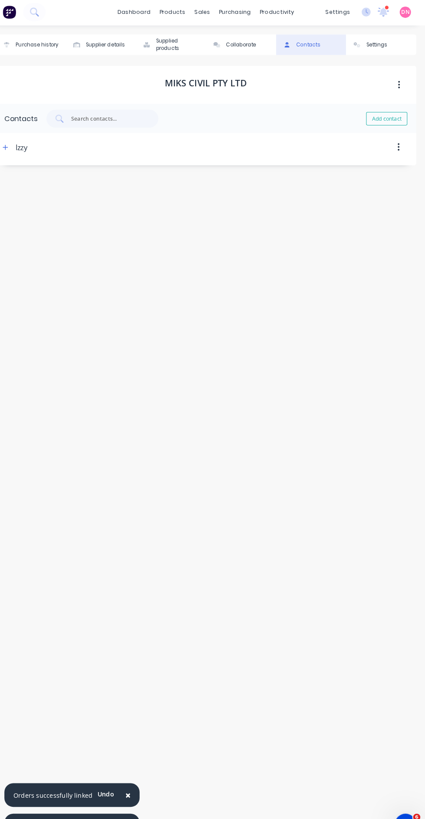
click at [399, 140] on icon "button" at bounding box center [399, 144] width 2 height 8
click at [71, 646] on div "Purchase history Supplier details Supplied products Collaborate Contacts Settin…" at bounding box center [213, 418] width 408 height 767
click at [381, 41] on div "Settings" at bounding box center [378, 44] width 20 height 7
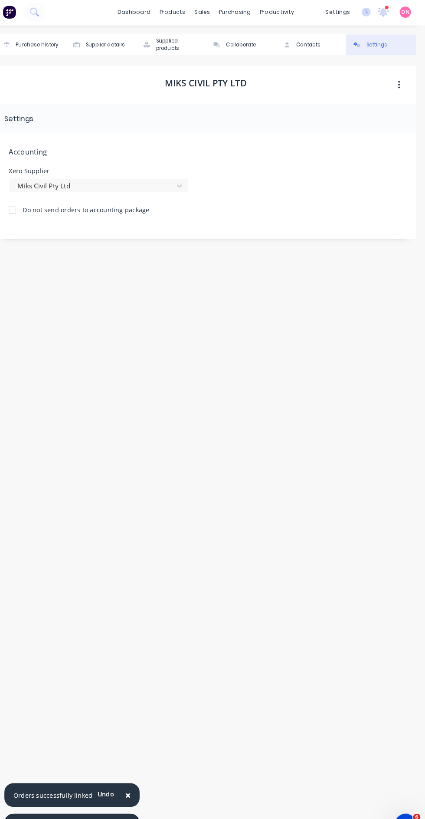
click at [254, 41] on div "Collaborate" at bounding box center [246, 44] width 29 height 7
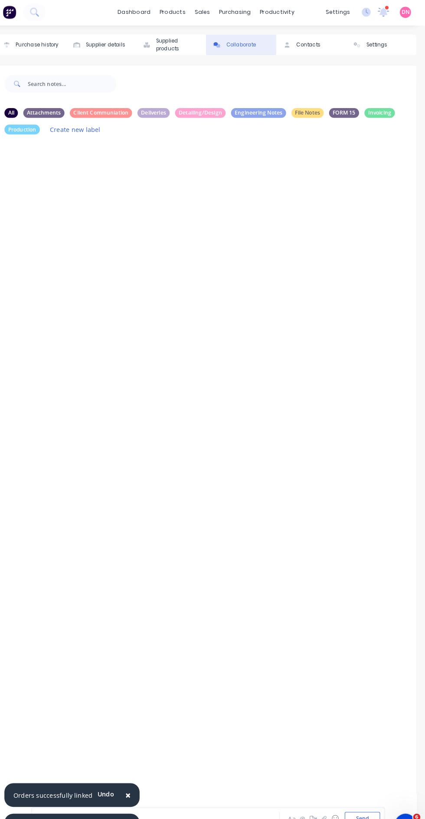
click at [187, 37] on div "Supplied products" at bounding box center [186, 44] width 44 height 15
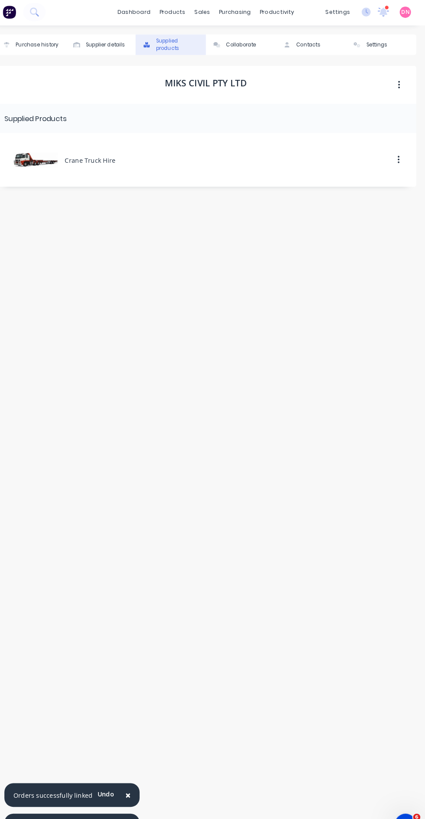
click at [120, 41] on div "Supplier details" at bounding box center [115, 44] width 38 height 7
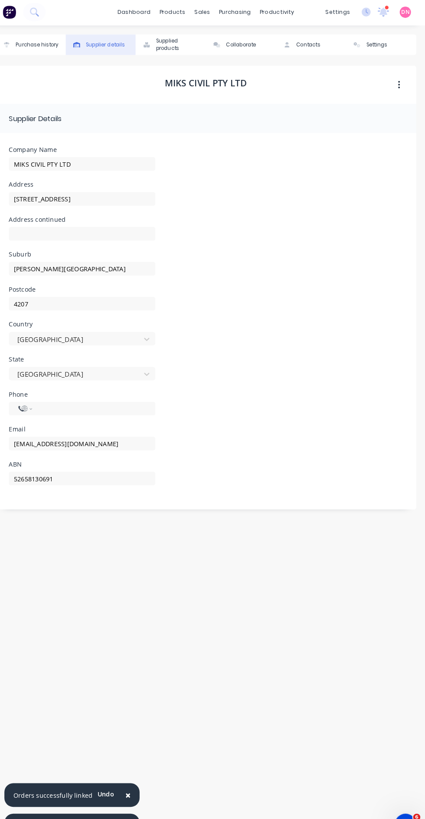
select select "AU"
click at [60, 35] on button "Purchase history" at bounding box center [43, 45] width 68 height 20
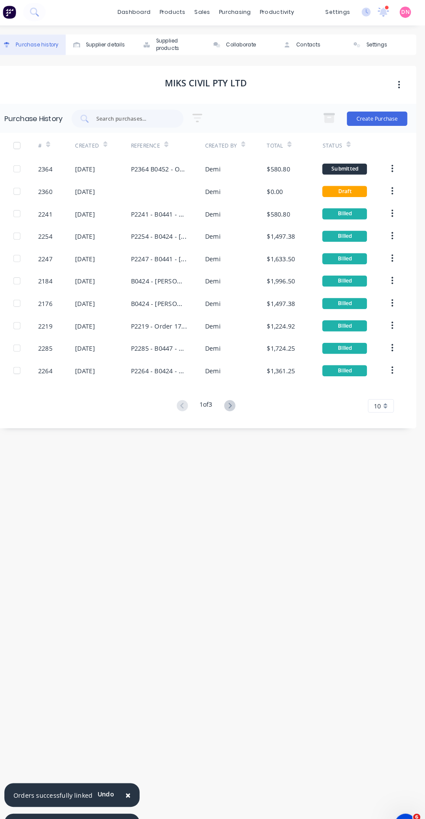
scroll to position [23, 0]
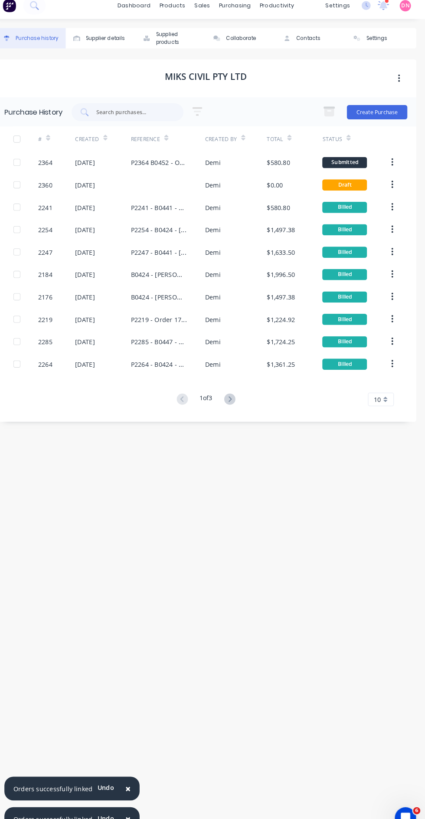
click at [393, 161] on icon "button" at bounding box center [393, 165] width 2 height 8
click at [63, 641] on div "Purchase history Supplier details Supplied products Collaborate Contacts Settin…" at bounding box center [213, 418] width 408 height 767
click at [237, 389] on icon at bounding box center [235, 394] width 11 height 11
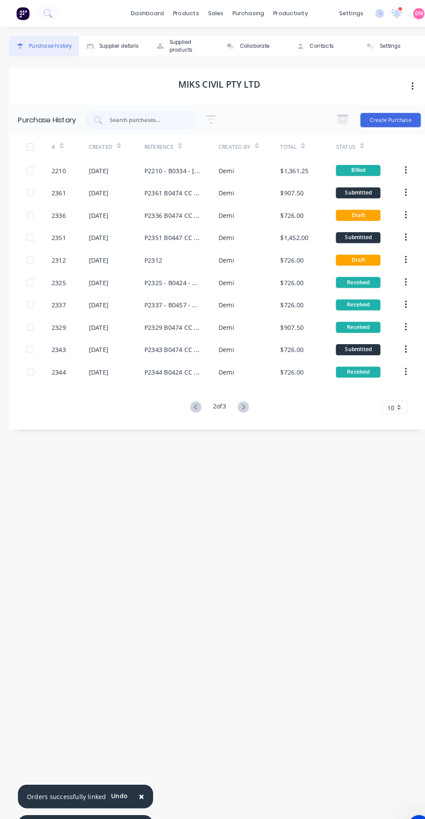
click at [255, 19] on div "purchasing" at bounding box center [240, 13] width 39 height 13
click at [285, 17] on div "productivity" at bounding box center [282, 13] width 42 height 13
click at [308, 78] on div "Delivery Scheduling" at bounding box center [311, 76] width 54 height 8
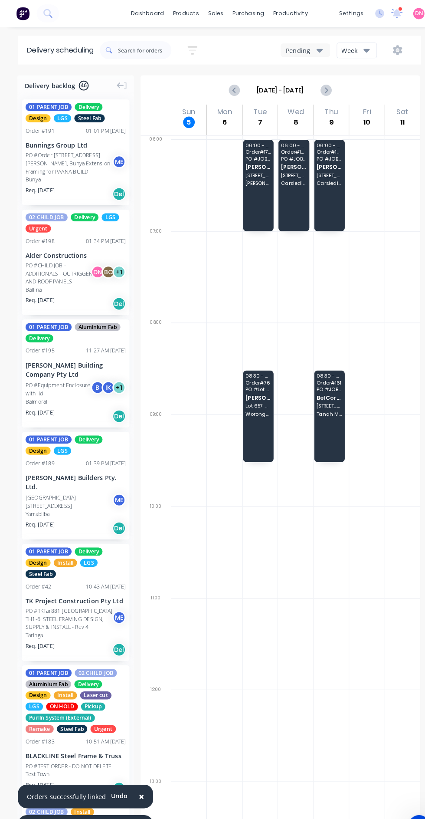
click at [352, 48] on div "Week" at bounding box center [343, 48] width 25 height 9
click at [373, 90] on div "Vehicle" at bounding box center [370, 88] width 86 height 17
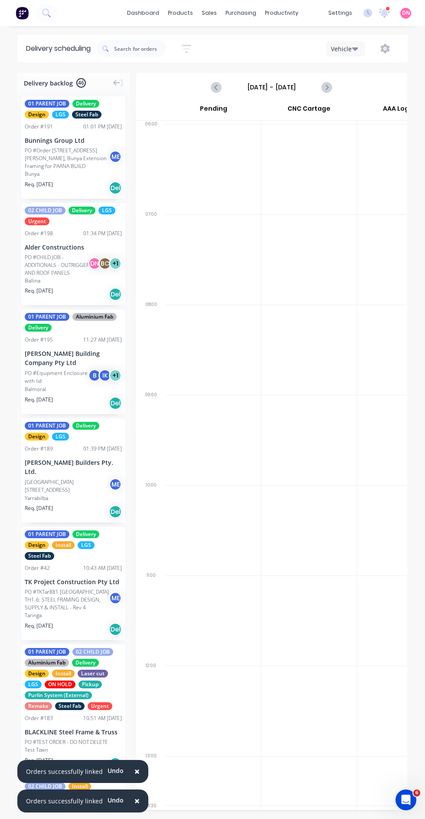
click at [331, 87] on icon "Next page" at bounding box center [327, 87] width 10 height 10
click at [331, 87] on button "Next page" at bounding box center [326, 87] width 17 height 17
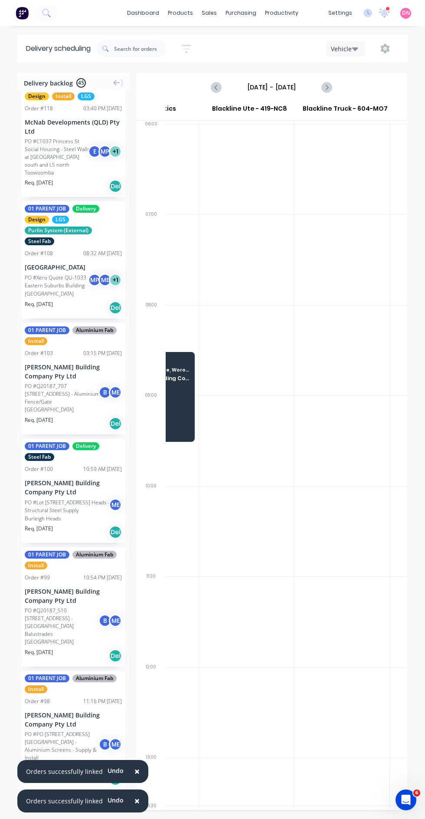
scroll to position [0, 259]
click at [321, 108] on div "Blackline Truck - 604-MO7" at bounding box center [336, 110] width 95 height 19
click at [326, 87] on icon "Next page" at bounding box center [327, 87] width 10 height 10
type input "[DATE] - [DATE]"
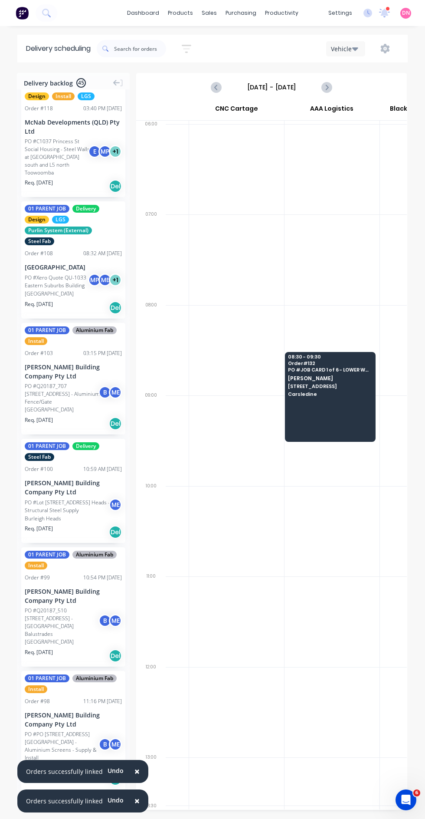
scroll to position [0, 74]
click at [346, 438] on div at bounding box center [329, 397] width 91 height 90
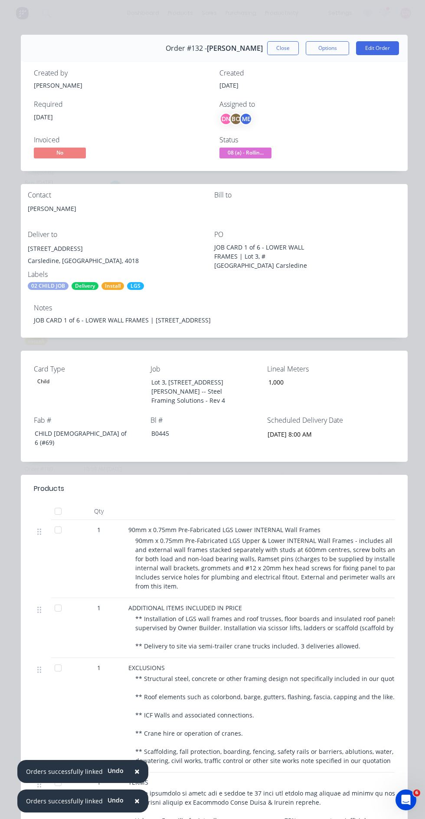
click at [311, 427] on input "[DATE] 8:00 AM" at bounding box center [316, 433] width 108 height 13
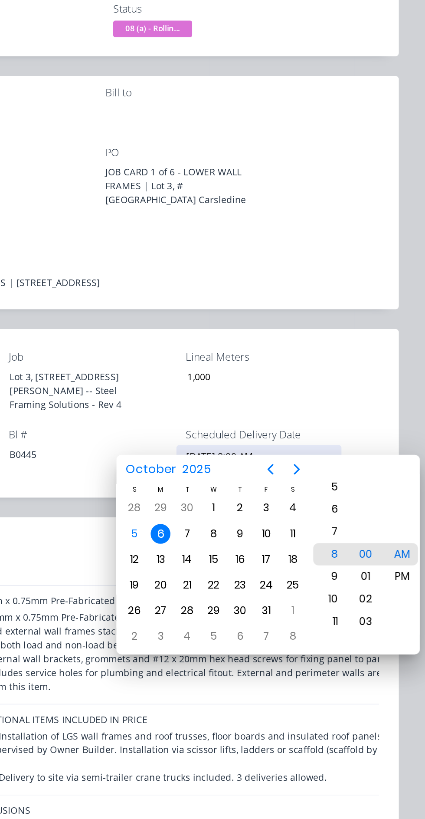
scroll to position [0, 0]
click at [285, 485] on div "8" at bounding box center [285, 485] width 13 height 13
type input "[DATE] 8:30 AM"
click at [420, 494] on div "AM" at bounding box center [409, 499] width 21 height 15
click at [401, 403] on div "Card Type Child Job Lot 3, No 6 [PERSON_NAME], Carseldine -- Steel Framing Solu…" at bounding box center [214, 406] width 387 height 111
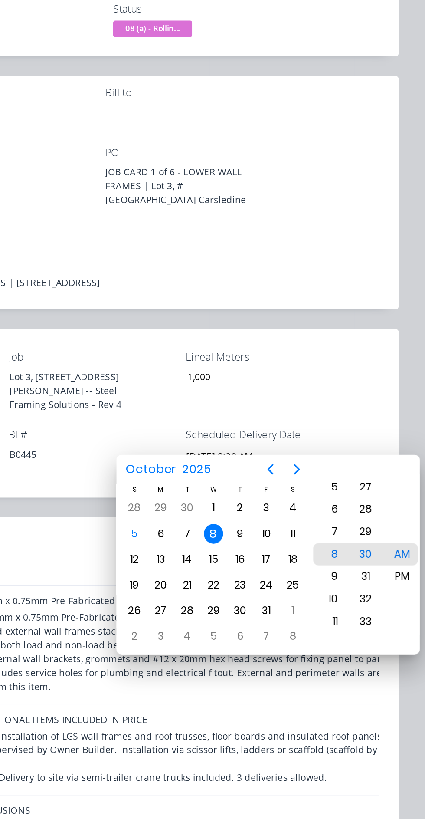
click at [404, 405] on div "Card Type Child Job Lot 3, No 6 [PERSON_NAME], Carseldine -- Steel Framing Solu…" at bounding box center [214, 406] width 387 height 111
click at [173, 440] on div "Card Type Child Job Lot 3, No 6 [PERSON_NAME], Carseldine -- Steel Framing Solu…" at bounding box center [214, 406] width 387 height 111
click at [336, 625] on div "ADDITIONAL ITEMS INCLUDED IN PRICE ** Installation of LGS wall frames and roof …" at bounding box center [277, 628] width 304 height 60
click at [395, 361] on div "Card Type Child Job Lot 3, No 6 [PERSON_NAME], Carseldine -- Steel Framing Solu…" at bounding box center [214, 406] width 387 height 111
click at [393, 341] on div "Order #132 - [PERSON_NAME] Close Options Edit Order Created by [PERSON_NAME] Cr…" at bounding box center [214, 579] width 387 height 1089
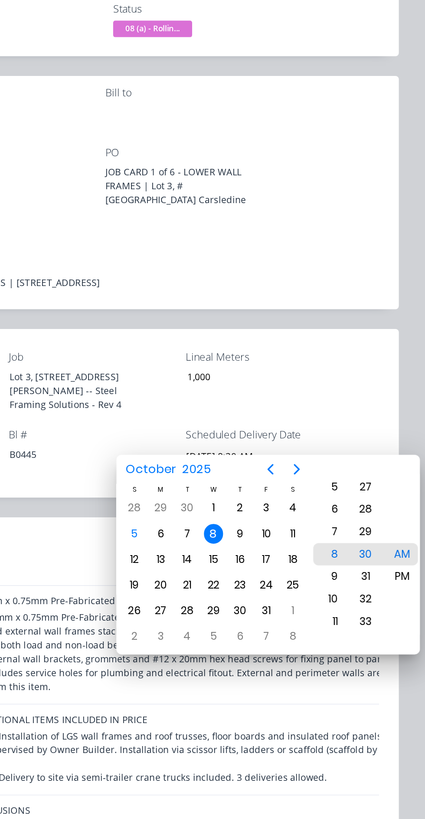
click at [408, 497] on div "AM" at bounding box center [409, 499] width 21 height 15
click at [400, 413] on div "Card Type Child Job Lot 3, No 6 [PERSON_NAME], Carseldine -- Steel Framing Solu…" at bounding box center [214, 406] width 387 height 111
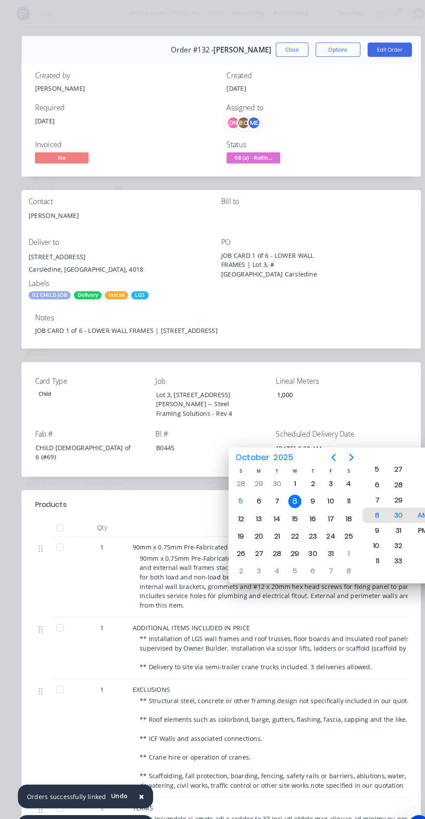
click at [289, 49] on button "Close" at bounding box center [283, 48] width 32 height 14
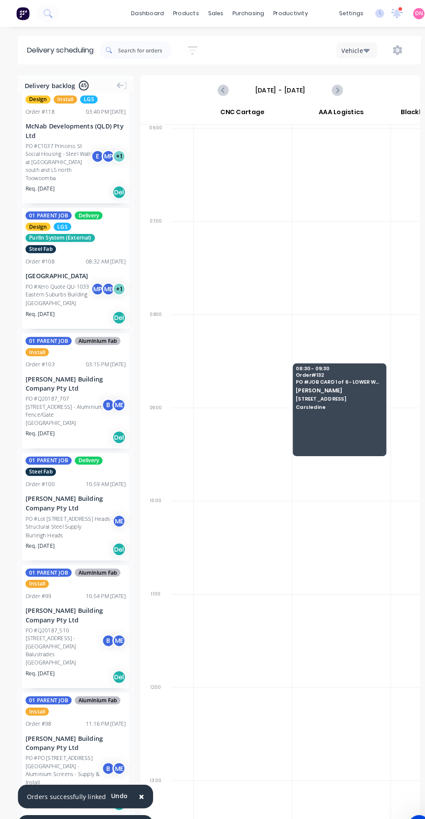
click at [341, 389] on span "[STREET_ADDRESS]" at bounding box center [329, 386] width 84 height 5
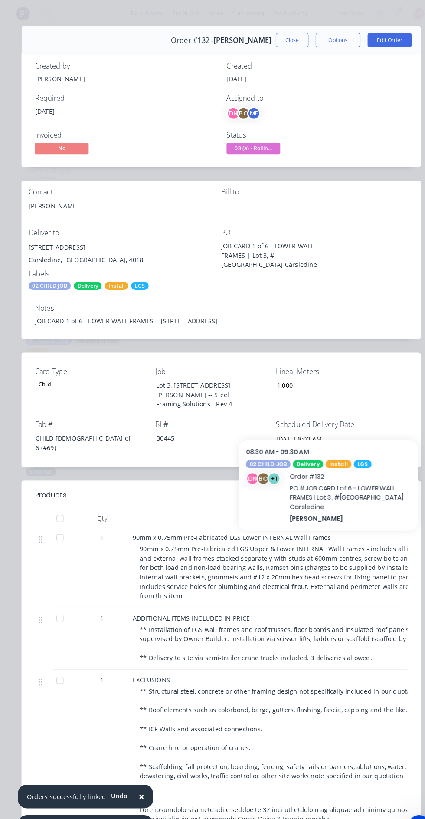
scroll to position [11, 0]
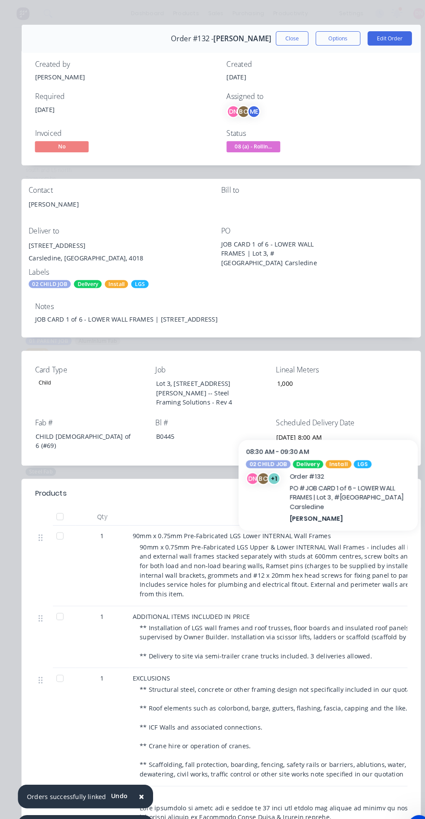
click at [333, 33] on button "Options" at bounding box center [327, 37] width 43 height 14
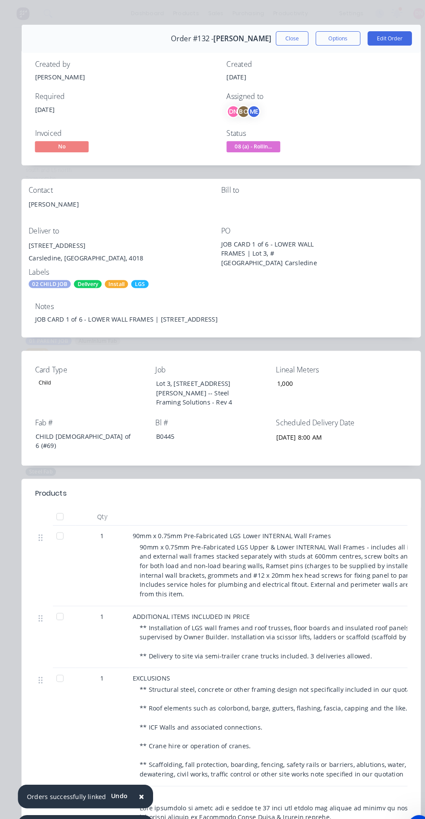
click at [284, 36] on button "Close" at bounding box center [283, 37] width 32 height 14
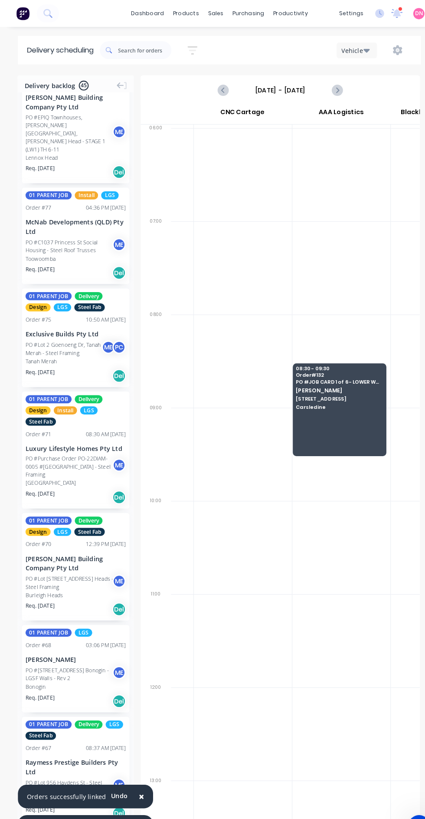
scroll to position [3713, 0]
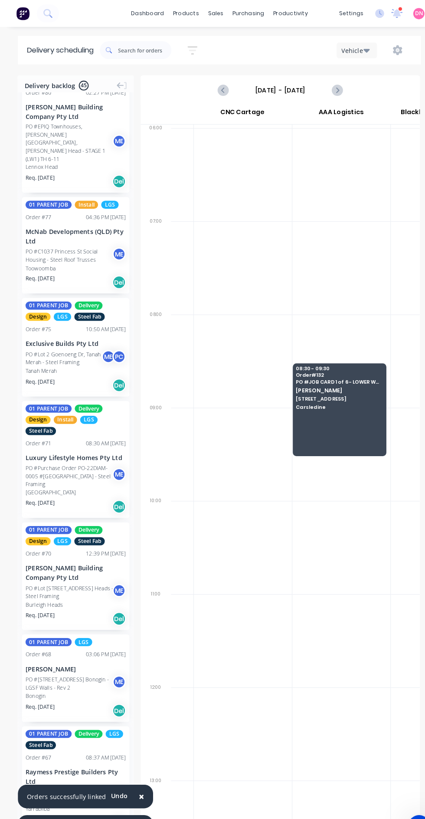
click at [326, 87] on icon "Next page" at bounding box center [327, 87] width 10 height 10
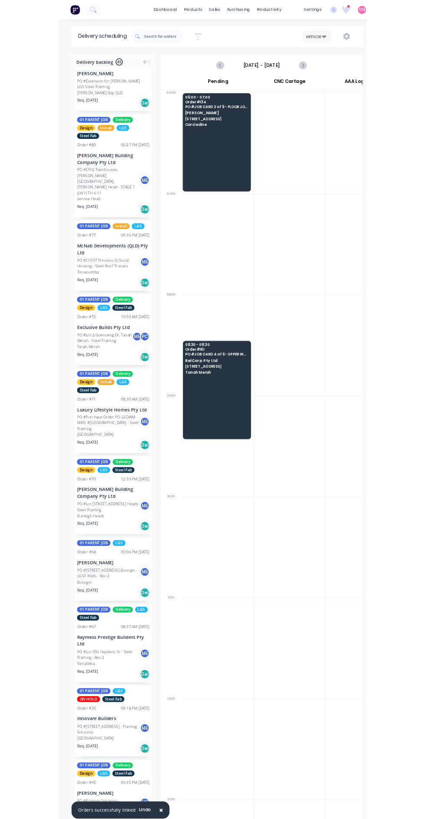
scroll to position [3563, 0]
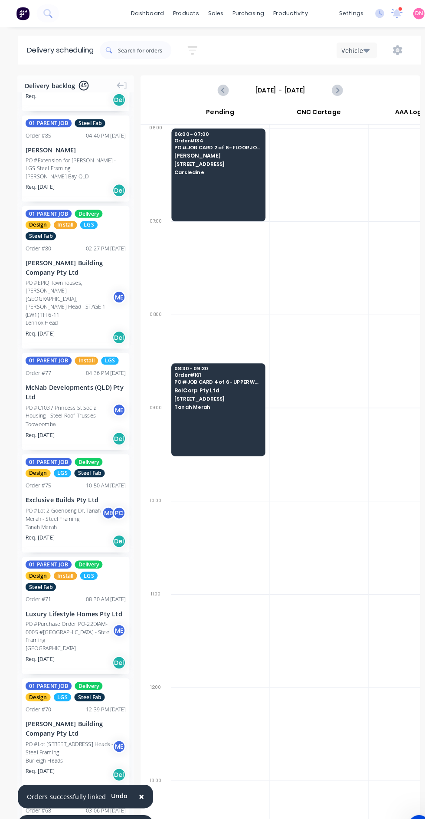
click at [323, 482] on div at bounding box center [309, 440] width 95 height 90
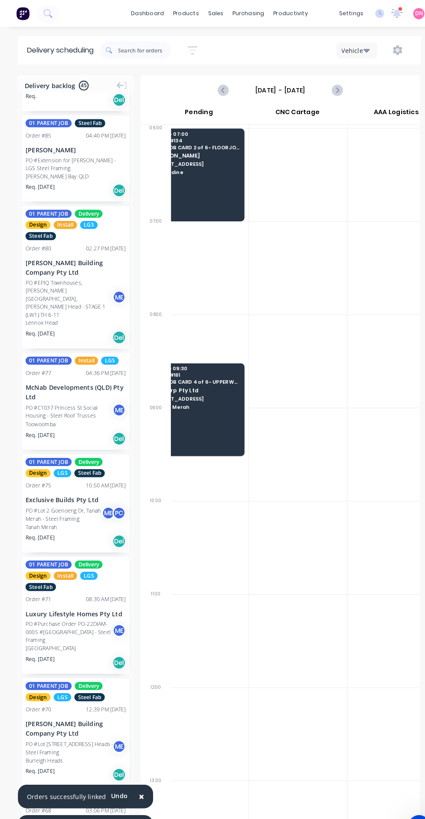
scroll to position [0, 0]
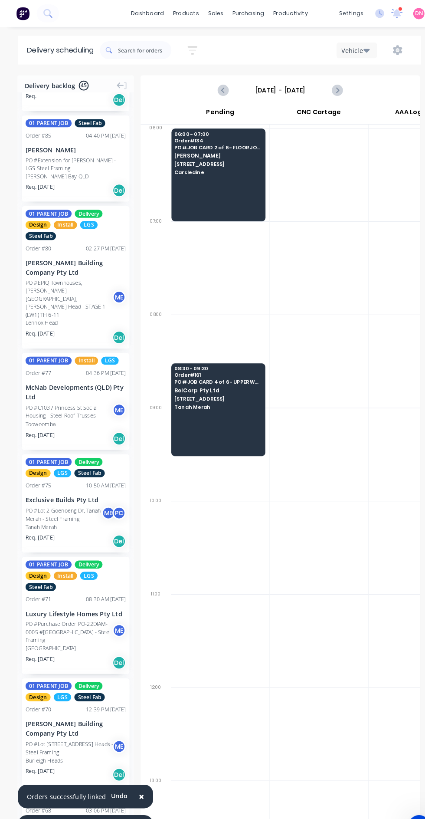
click at [325, 485] on div at bounding box center [309, 440] width 95 height 90
click at [326, 87] on icon "Next page" at bounding box center [327, 87] width 10 height 10
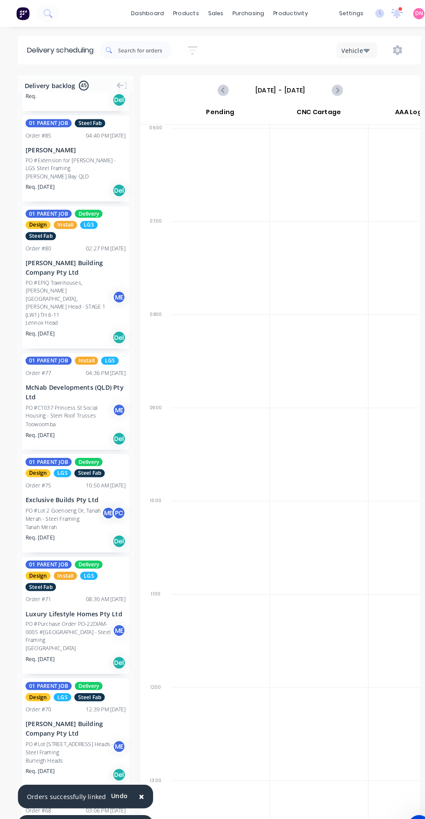
click at [326, 87] on icon "Next page" at bounding box center [327, 87] width 10 height 10
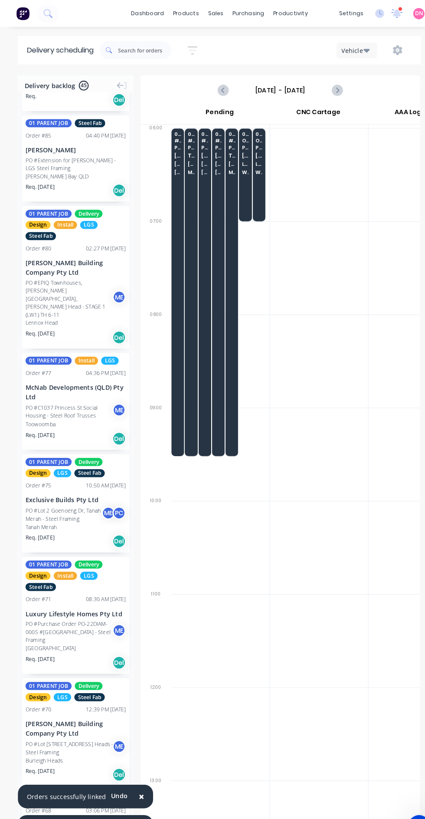
scroll to position [0, 0]
click at [217, 87] on icon "Previous page" at bounding box center [217, 87] width 10 height 10
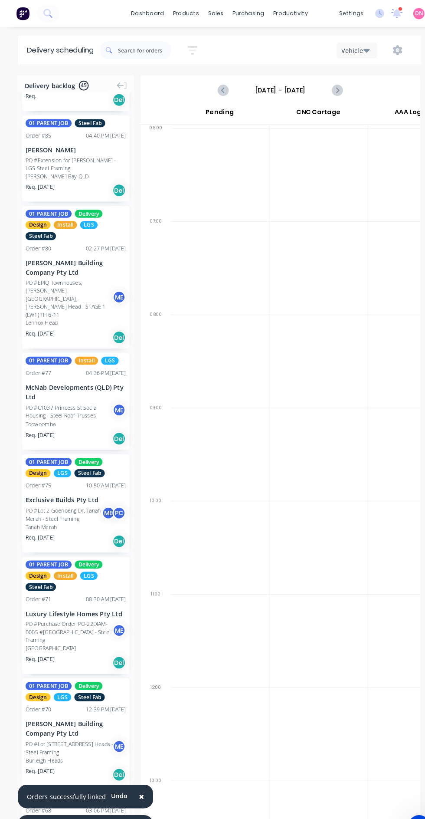
click at [217, 87] on icon "Previous page" at bounding box center [217, 87] width 10 height 10
type input "[DATE] - [DATE]"
click at [283, 13] on div "productivity" at bounding box center [282, 13] width 42 height 13
click at [254, 9] on div "purchasing" at bounding box center [240, 13] width 39 height 13
click at [309, 37] on link "Purchase Orders" at bounding box center [277, 41] width 115 height 17
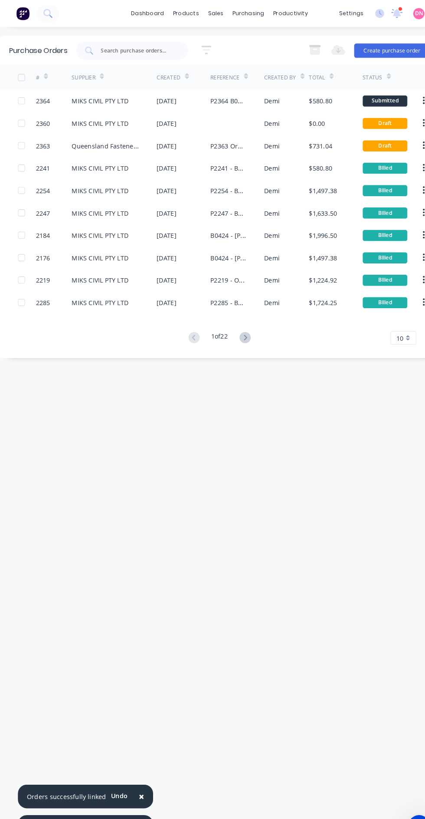
click at [316, 535] on div "Purchase Orders 5 Statuses 5 Statuses Export to Excel (XLSX) Create purchase or…" at bounding box center [212, 422] width 425 height 775
click at [62, 437] on div "Purchase Orders 5 Statuses 5 Statuses Export to Excel (XLSX) Create purchase or…" at bounding box center [212, 422] width 425 height 775
click at [73, 462] on div "Purchase Orders 5 Statuses 5 Statuses Export to Excel (XLSX) Create purchase or…" at bounding box center [212, 422] width 425 height 775
click at [201, 48] on icon at bounding box center [200, 48] width 7 height 1
click at [233, 97] on div "5 Statuses" at bounding box center [201, 103] width 74 height 13
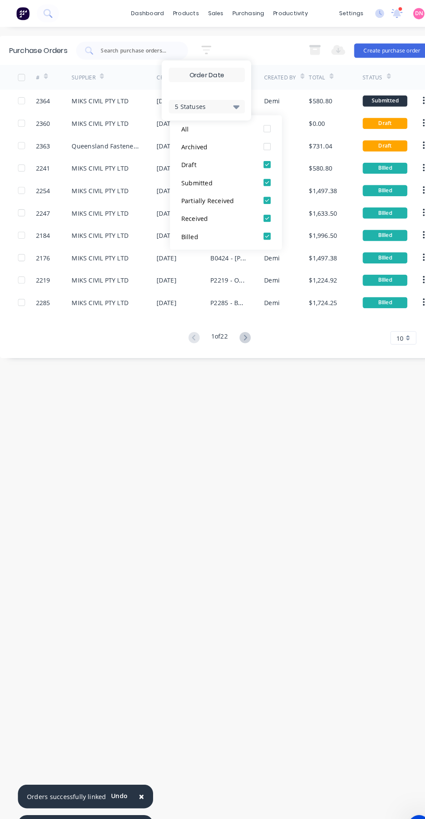
click at [266, 231] on div at bounding box center [258, 228] width 17 height 17
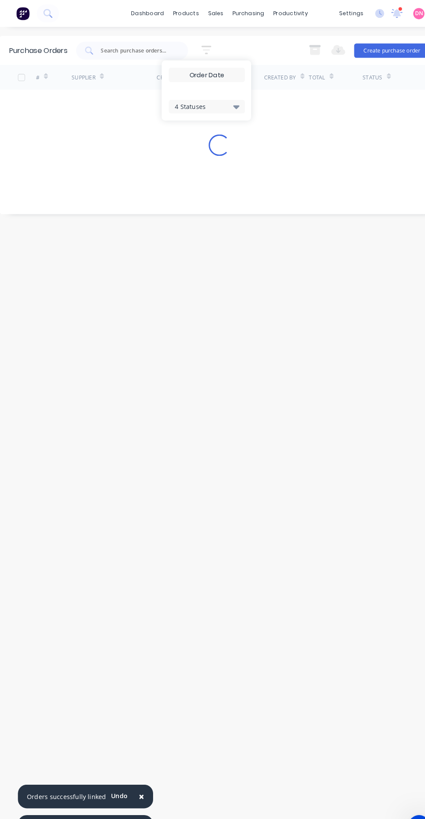
click at [306, 50] on icon "button" at bounding box center [305, 49] width 10 height 7
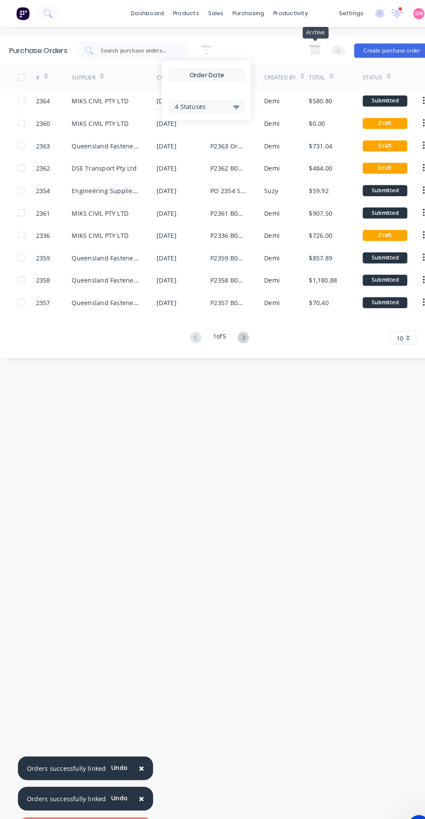
click at [266, 47] on div "4 Statuses 4 Statuses Export to Excel (XLSX) Create purchase order" at bounding box center [245, 48] width 343 height 17
click at [241, 327] on icon at bounding box center [235, 327] width 11 height 11
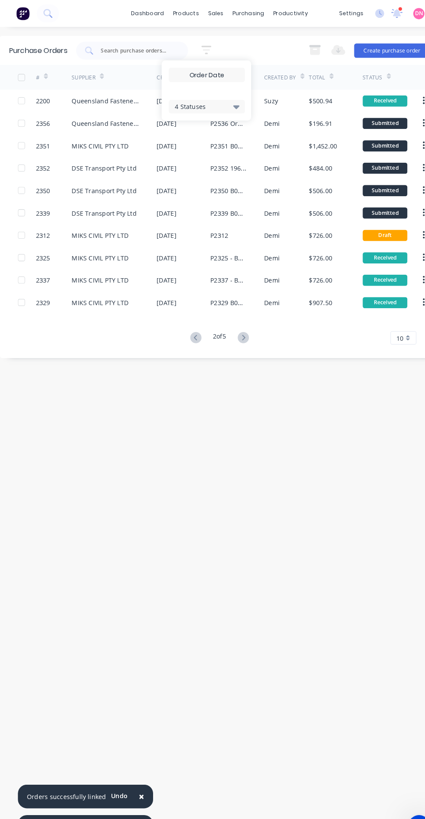
click at [237, 327] on icon at bounding box center [235, 327] width 11 height 11
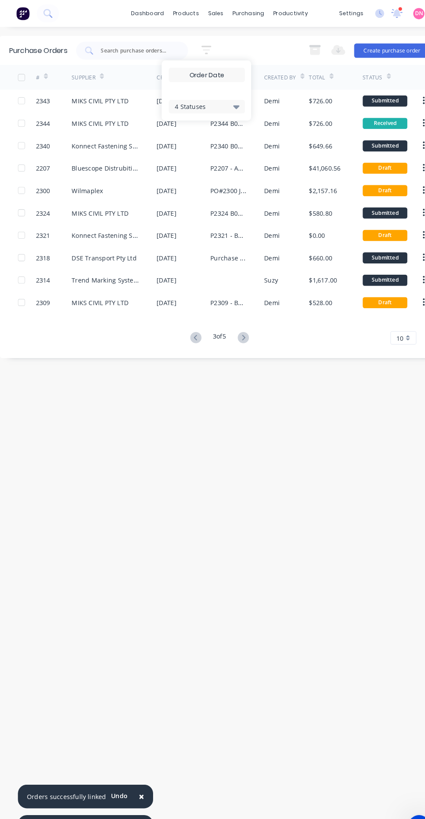
click at [187, 330] on icon at bounding box center [189, 327] width 11 height 11
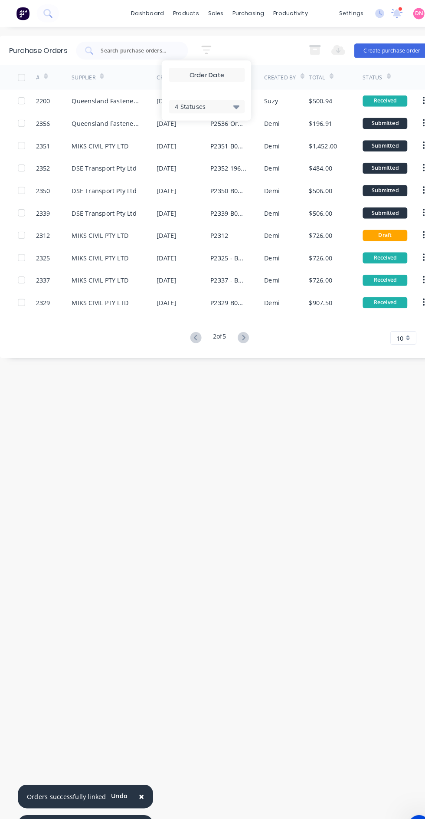
click at [243, 17] on div "purchasing" at bounding box center [240, 13] width 39 height 13
click at [150, 18] on link "dashboard" at bounding box center [143, 13] width 41 height 13
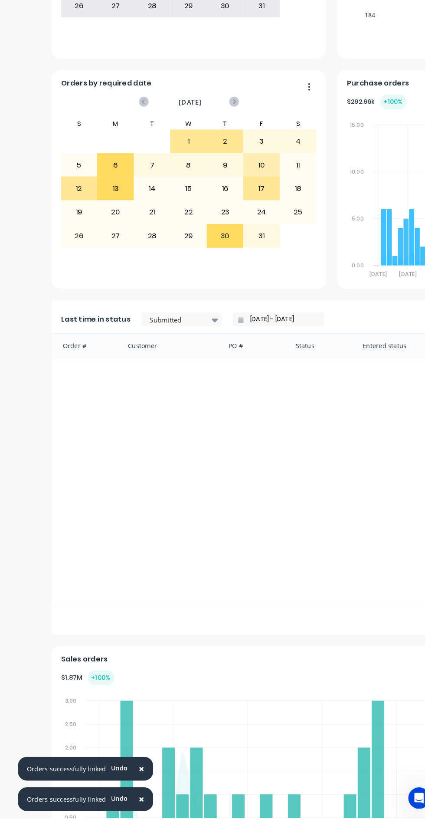
scroll to position [294, 0]
click at [366, 724] on icon at bounding box center [366, 774] width 12 height 136
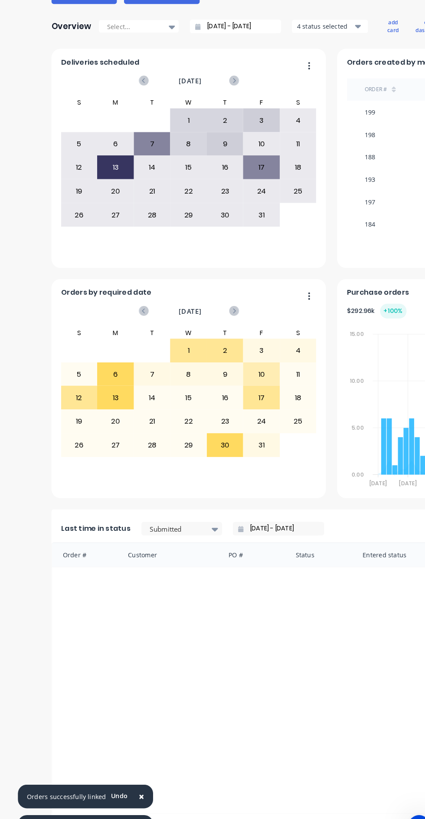
scroll to position [0, 0]
